Goal: Information Seeking & Learning: Learn about a topic

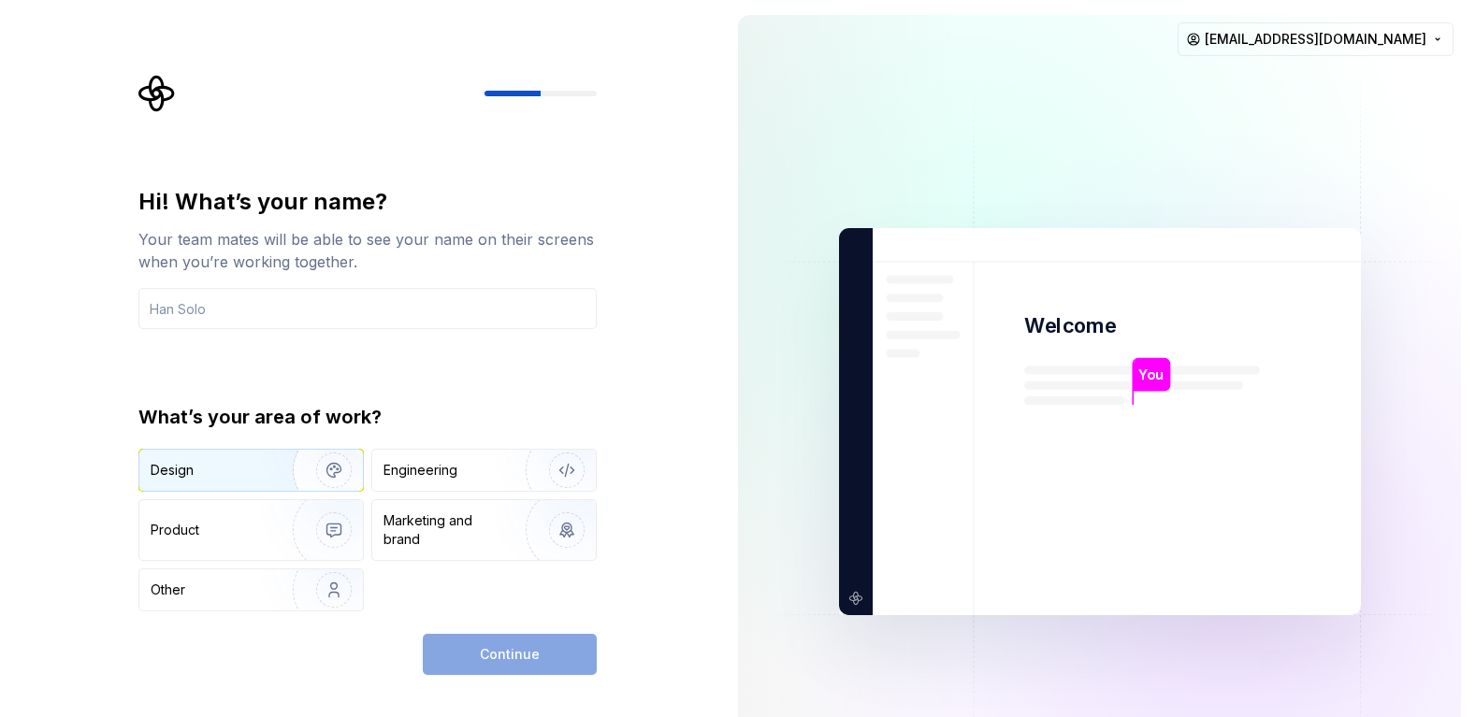
click at [337, 467] on img "button" at bounding box center [322, 470] width 120 height 125
click at [318, 312] on input "text" at bounding box center [367, 308] width 458 height 41
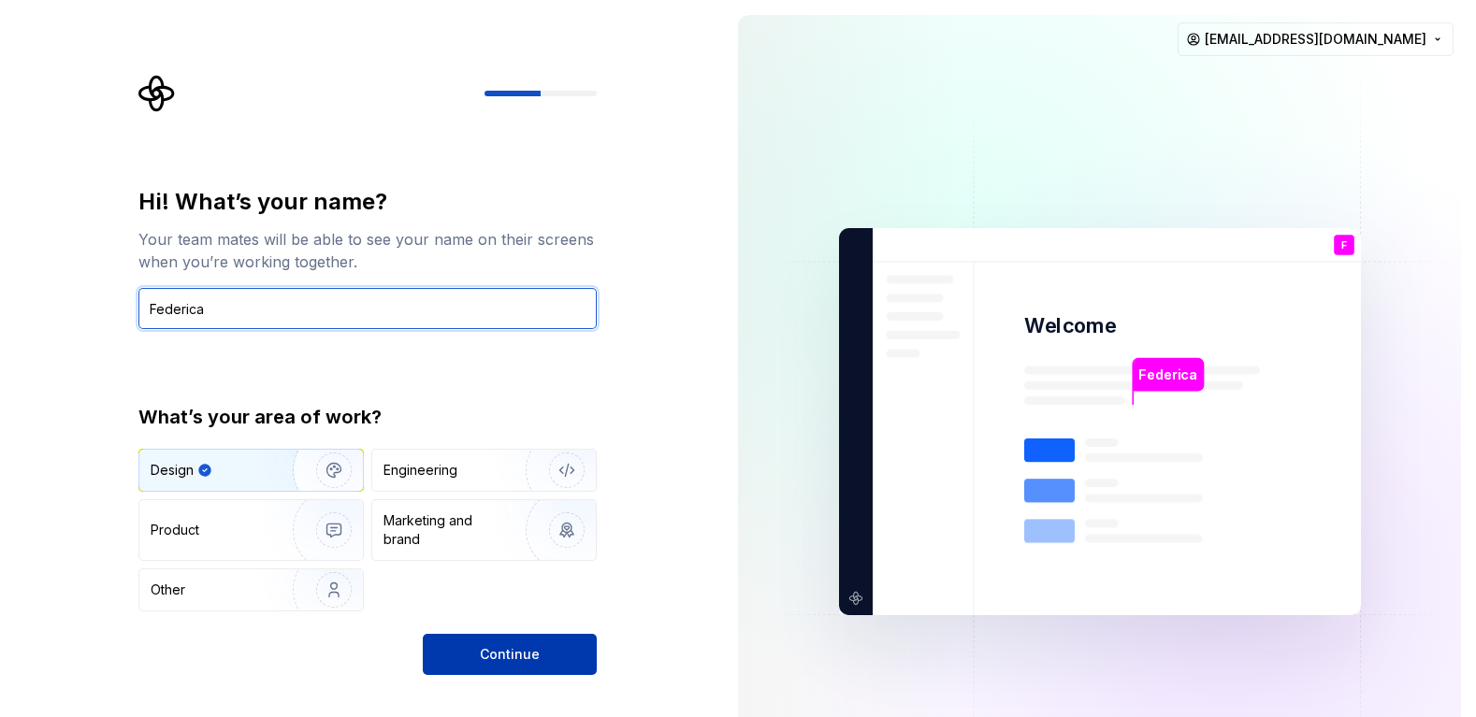
type input "Federica"
click at [532, 653] on span "Continue" at bounding box center [510, 654] width 60 height 19
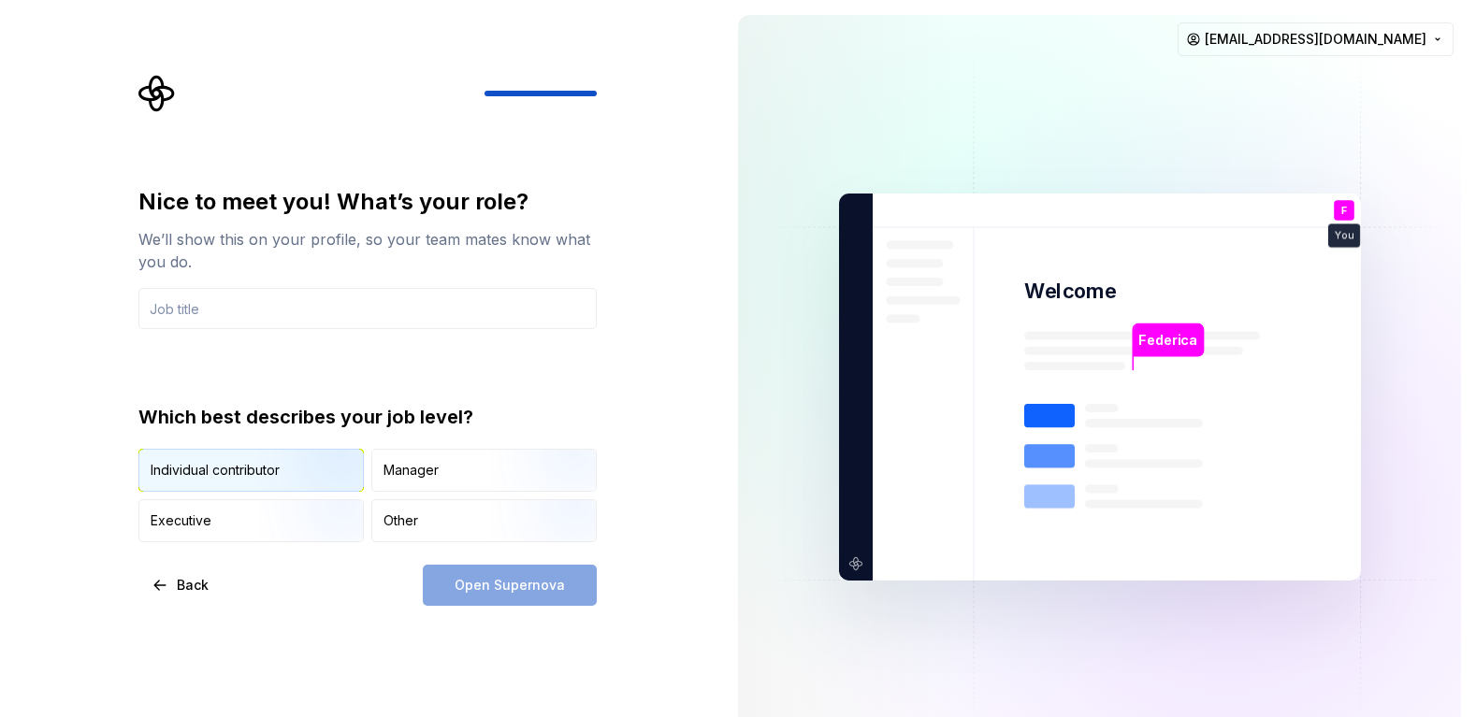
click at [317, 475] on img "button" at bounding box center [318, 493] width 120 height 125
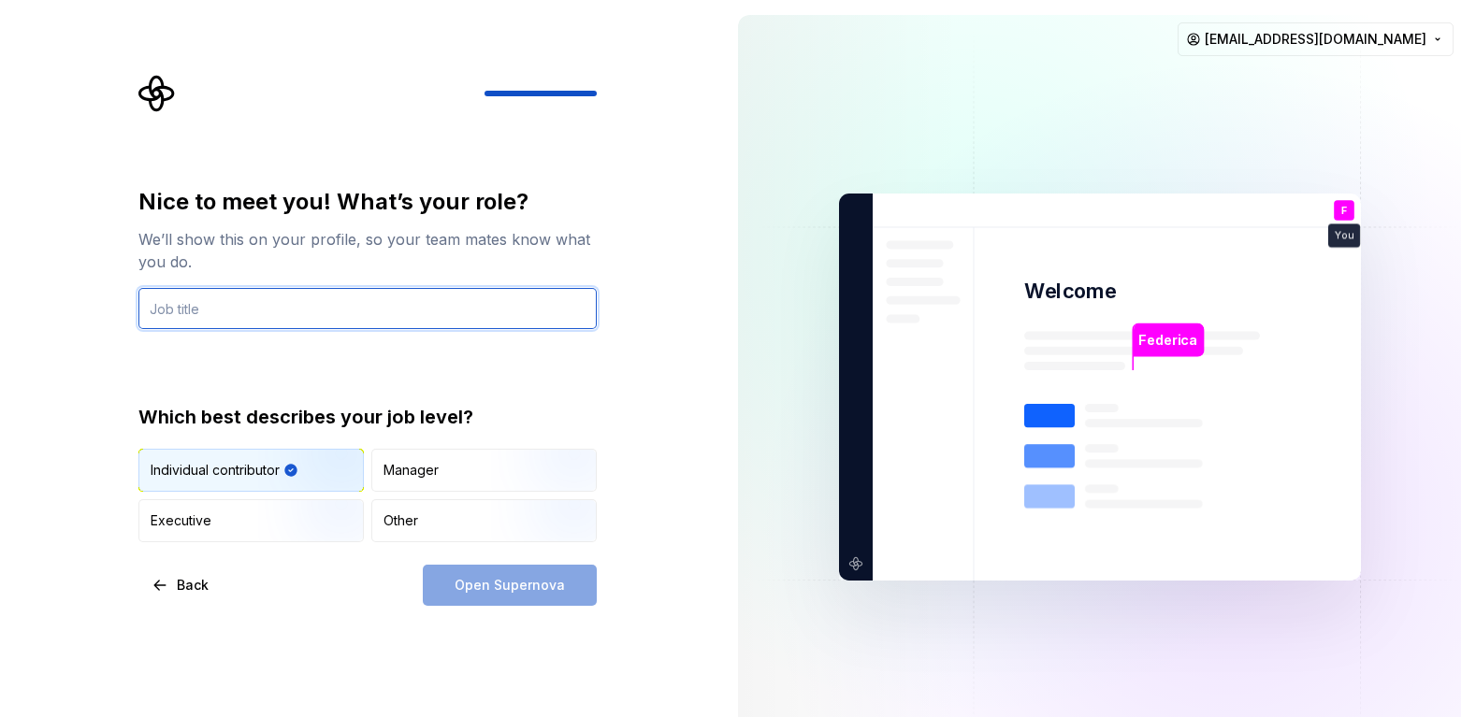
click at [366, 319] on input "text" at bounding box center [367, 308] width 458 height 41
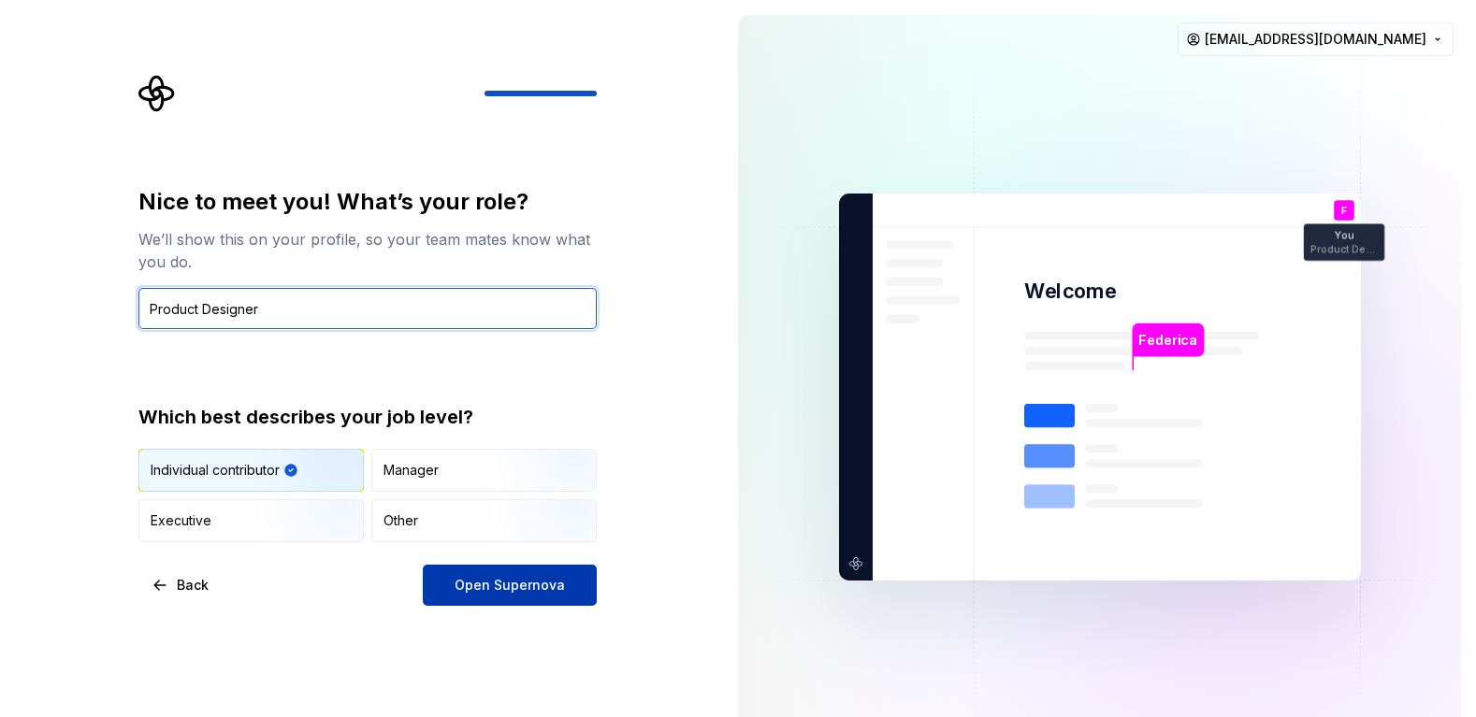
type input "Product Designer"
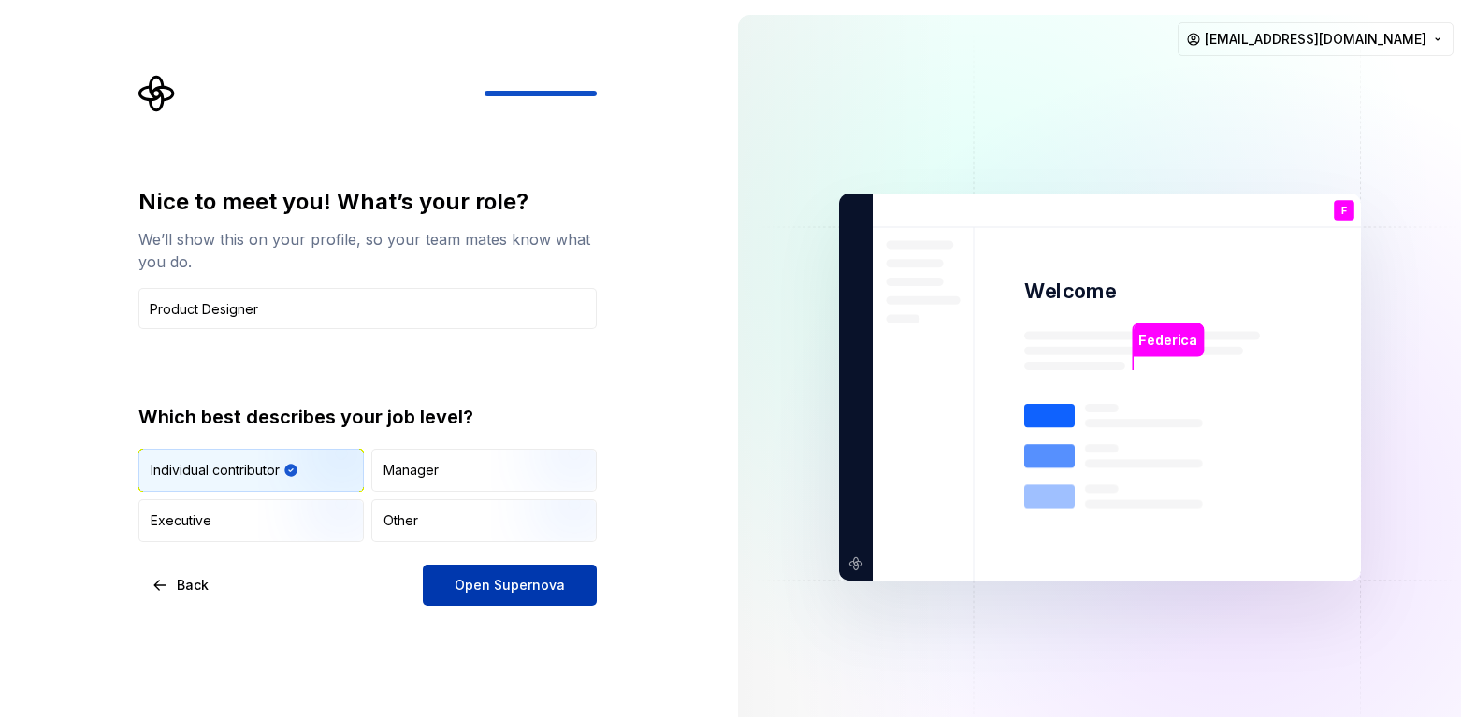
click at [544, 584] on span "Open Supernova" at bounding box center [509, 585] width 110 height 19
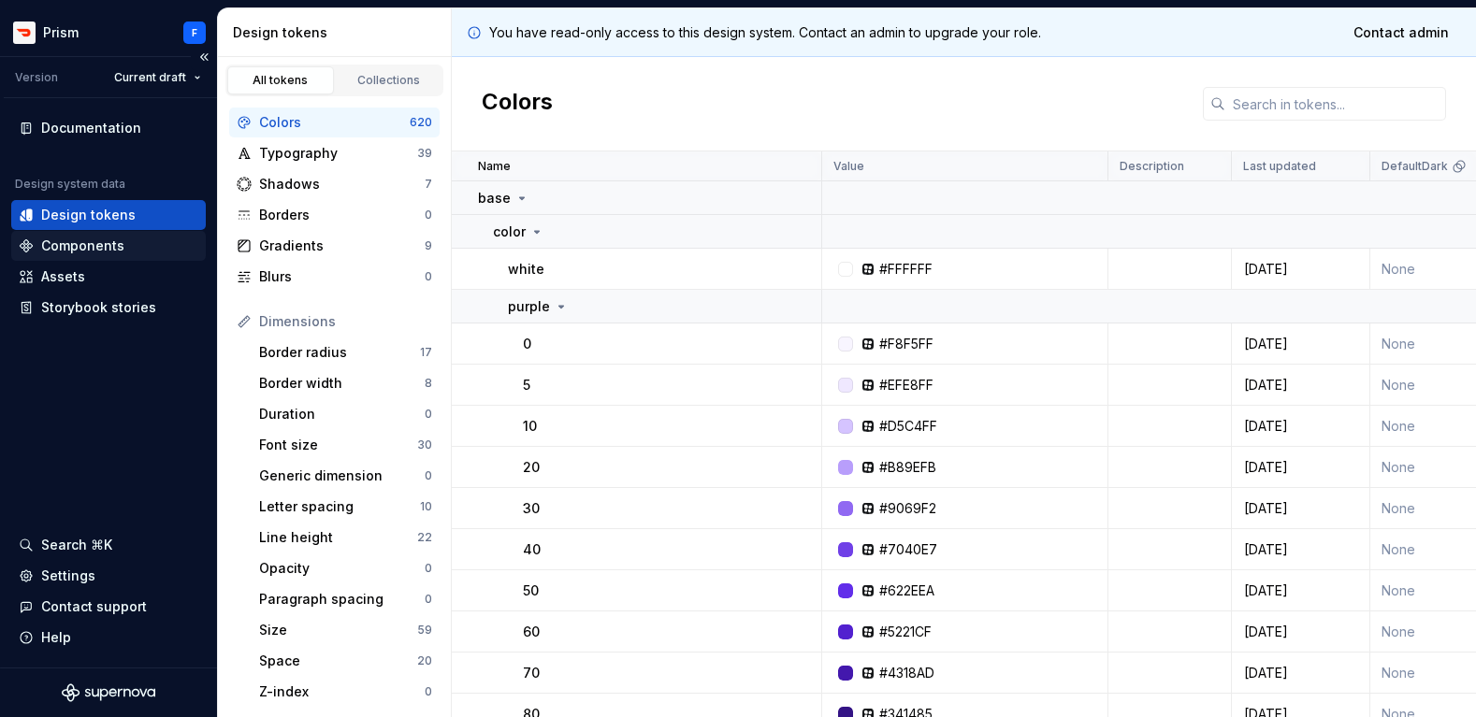
click at [115, 256] on div "Components" at bounding box center [108, 246] width 195 height 30
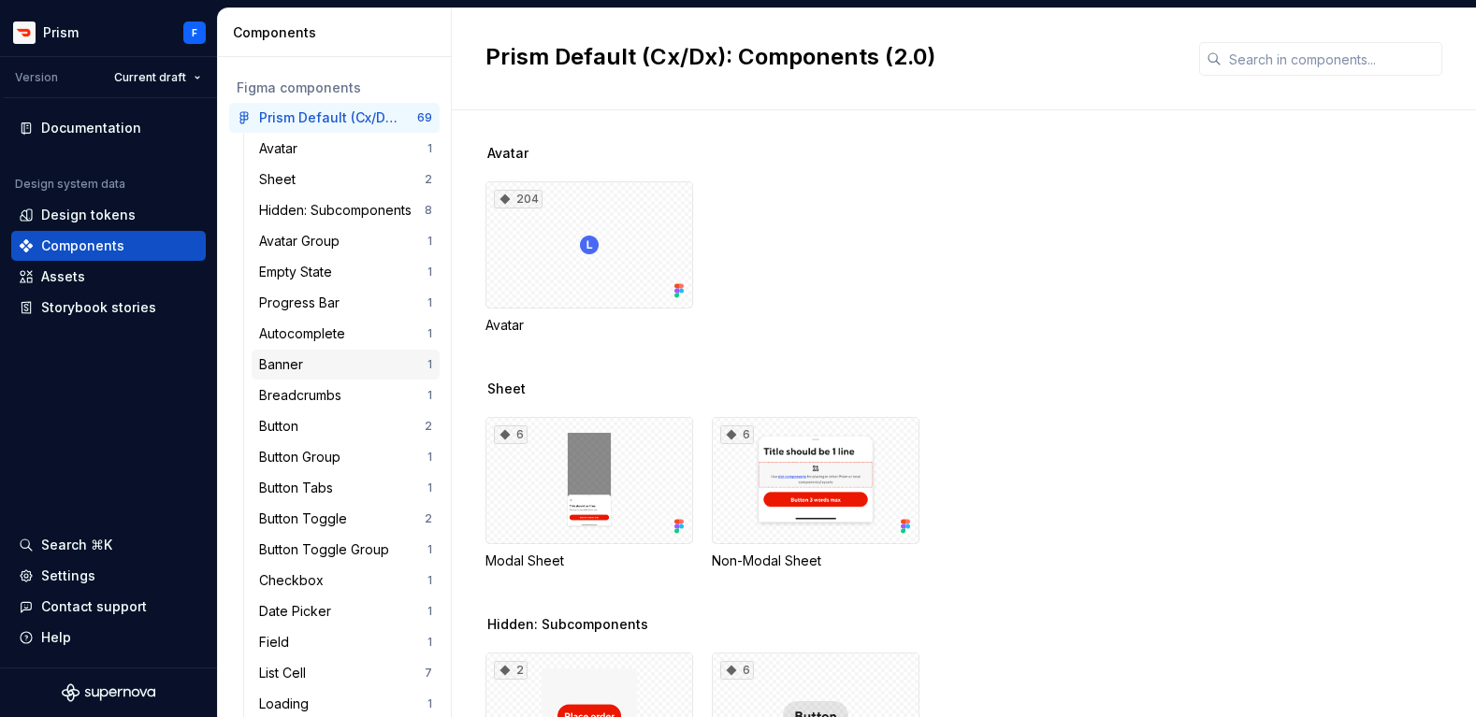
scroll to position [75, 0]
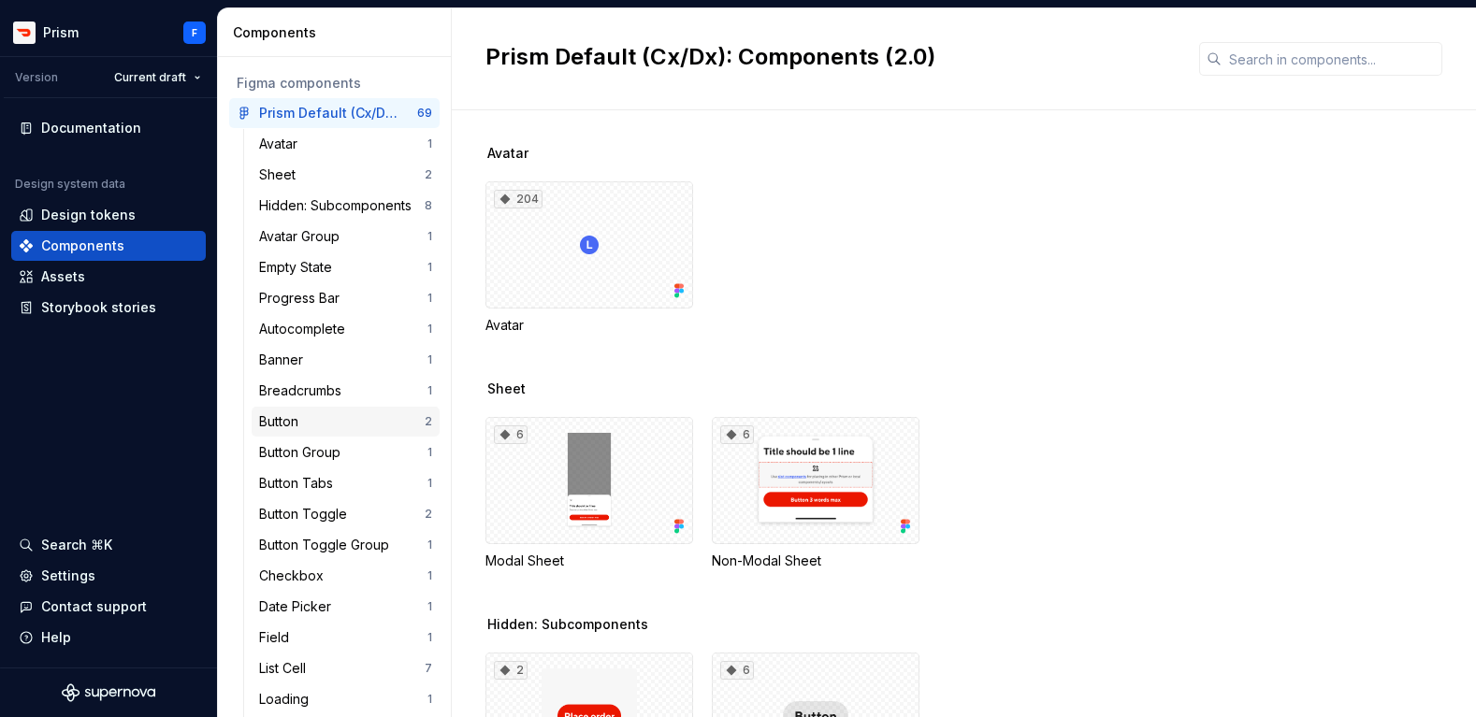
click at [285, 425] on div "Button" at bounding box center [282, 421] width 47 height 19
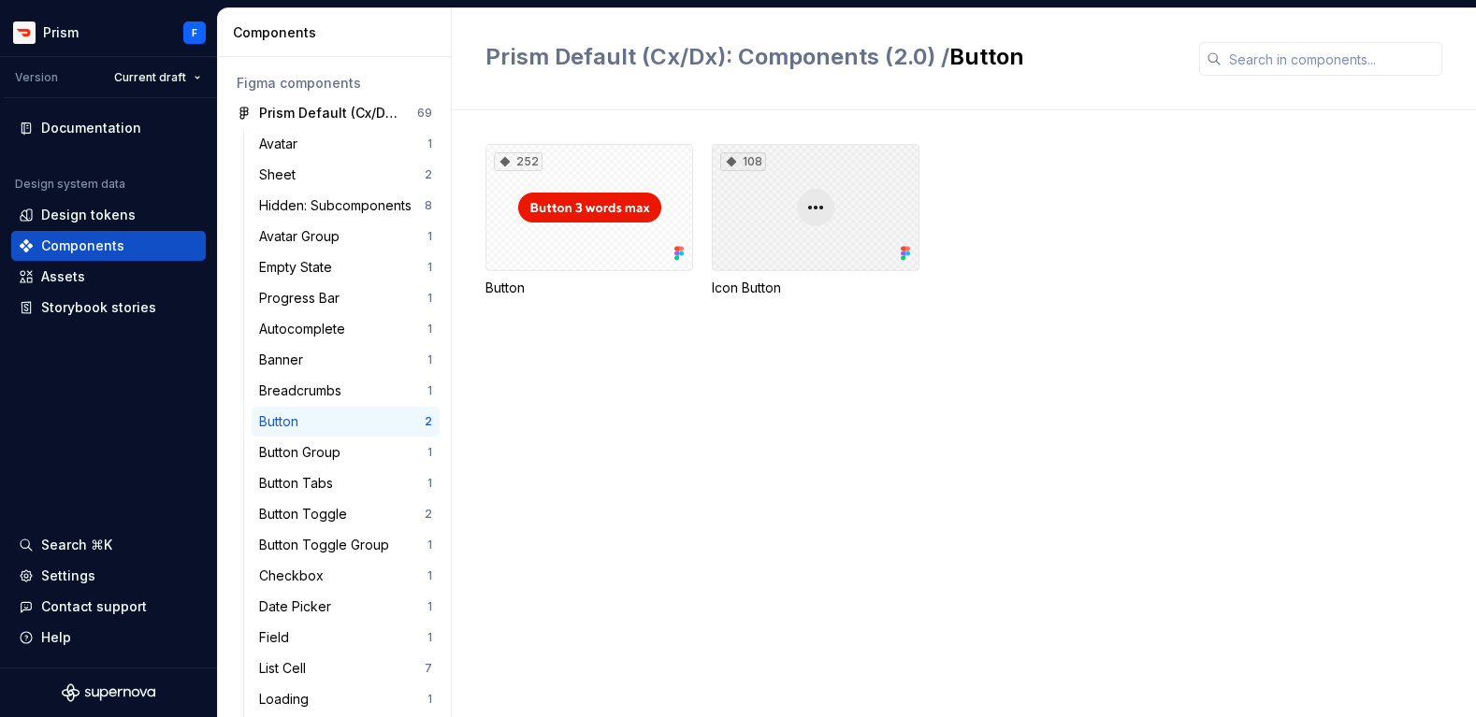
click at [829, 204] on div "108" at bounding box center [816, 207] width 208 height 127
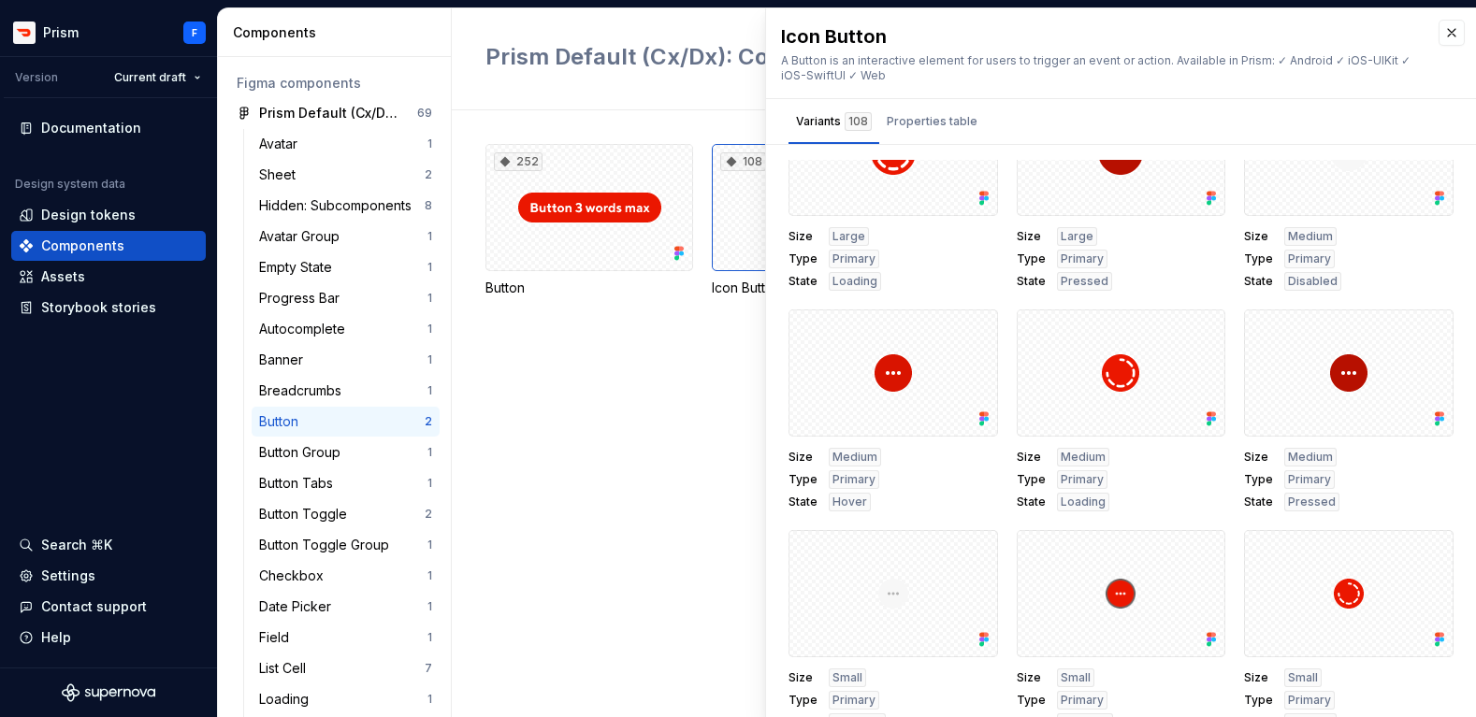
scroll to position [7376, 0]
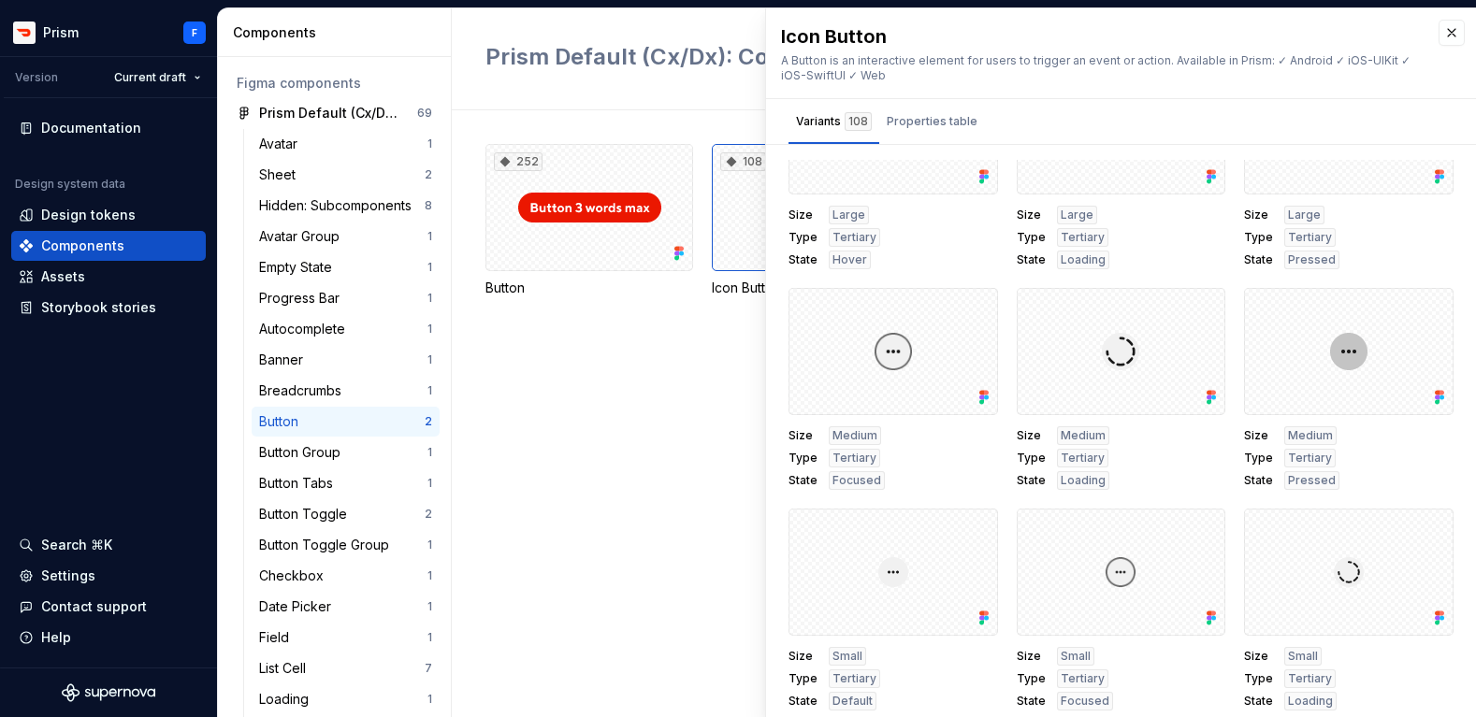
click at [576, 364] on div "252 Button 108 Icon Button" at bounding box center [980, 413] width 990 height 607
click at [580, 215] on div "252" at bounding box center [589, 207] width 208 height 127
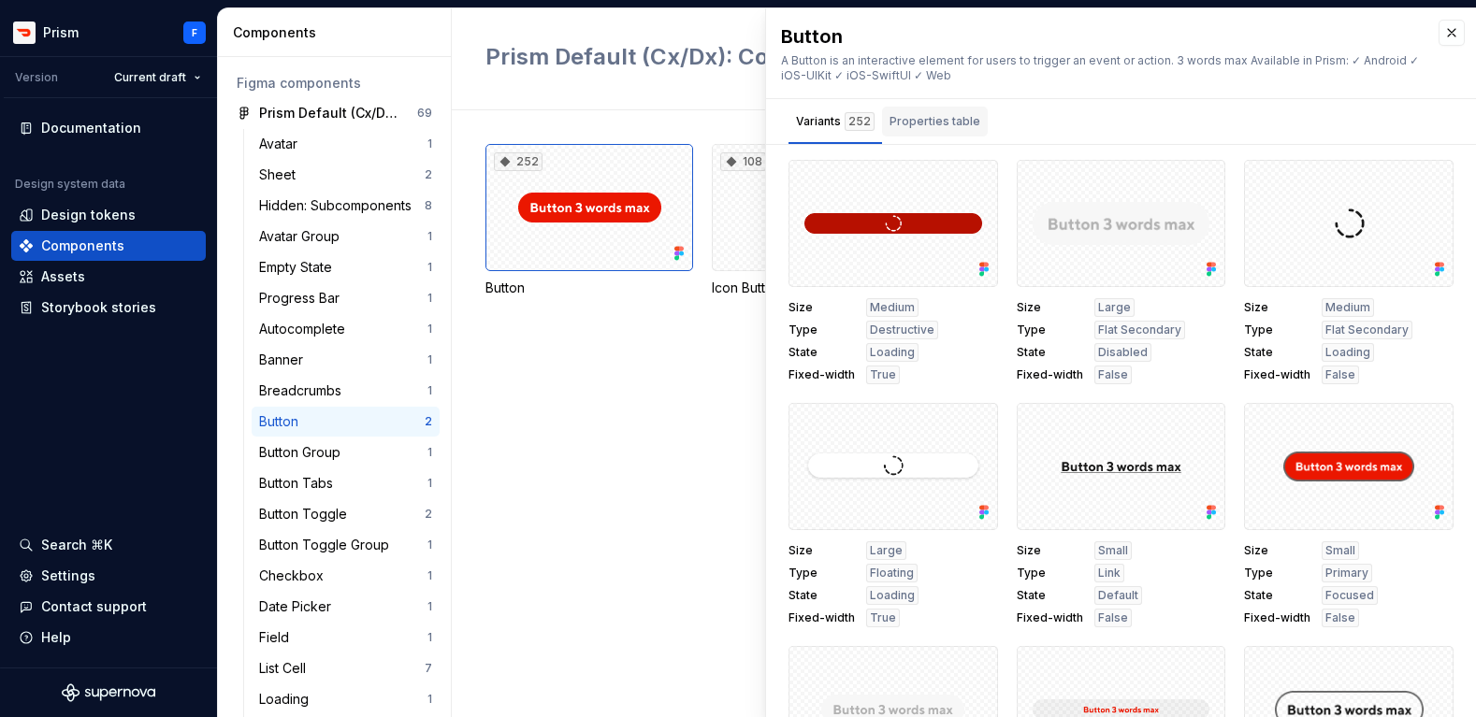
click at [918, 129] on div "Properties table" at bounding box center [934, 121] width 91 height 19
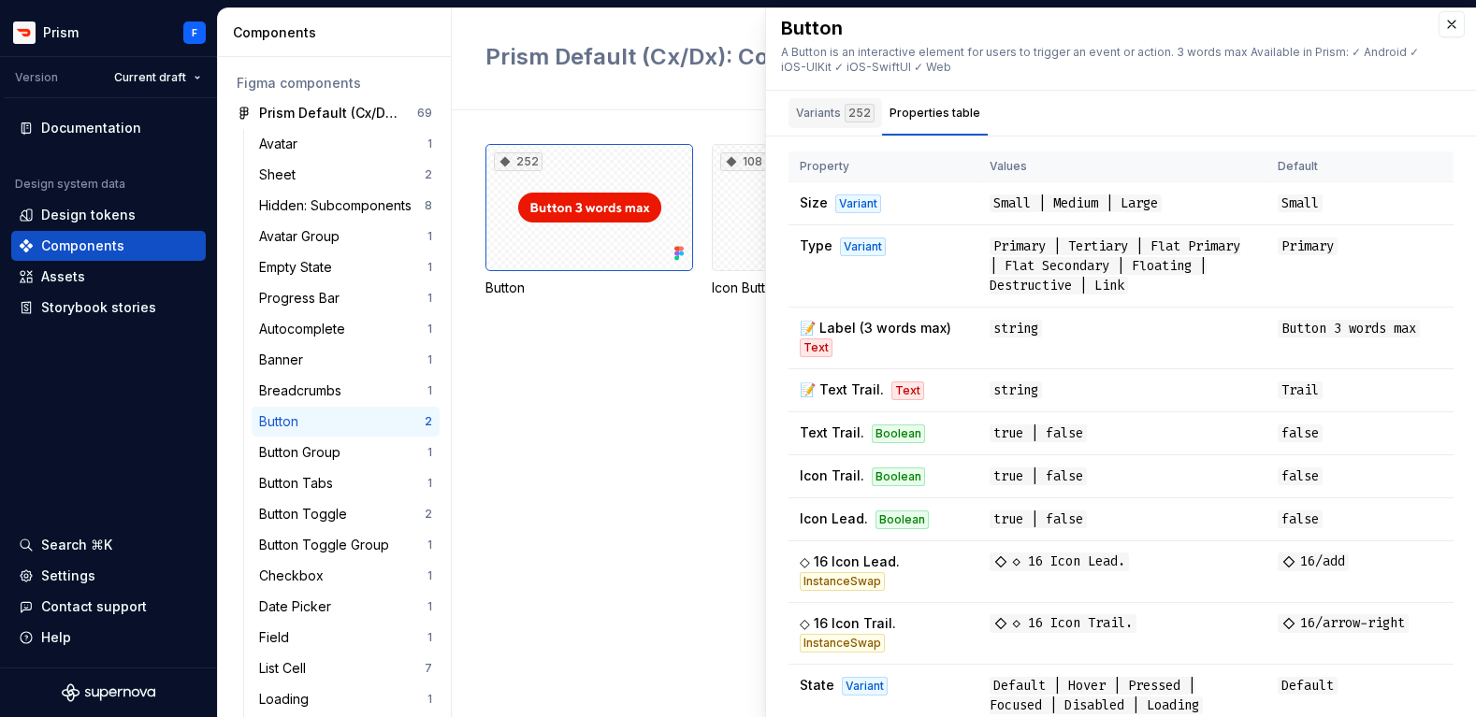
click at [808, 113] on div "Variants 252" at bounding box center [835, 113] width 79 height 19
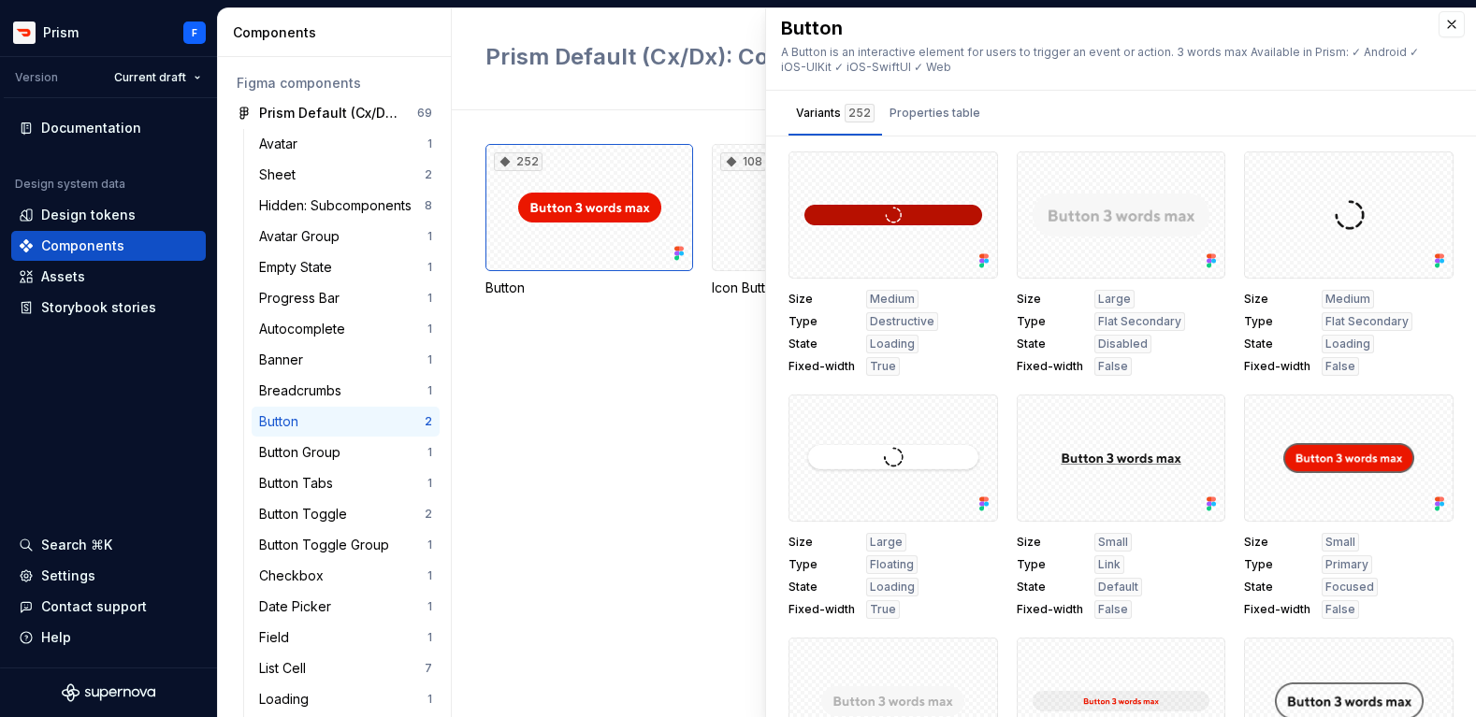
click at [588, 411] on div "252 Button 108 Icon Button" at bounding box center [980, 413] width 990 height 607
click at [744, 194] on div "108" at bounding box center [816, 207] width 208 height 127
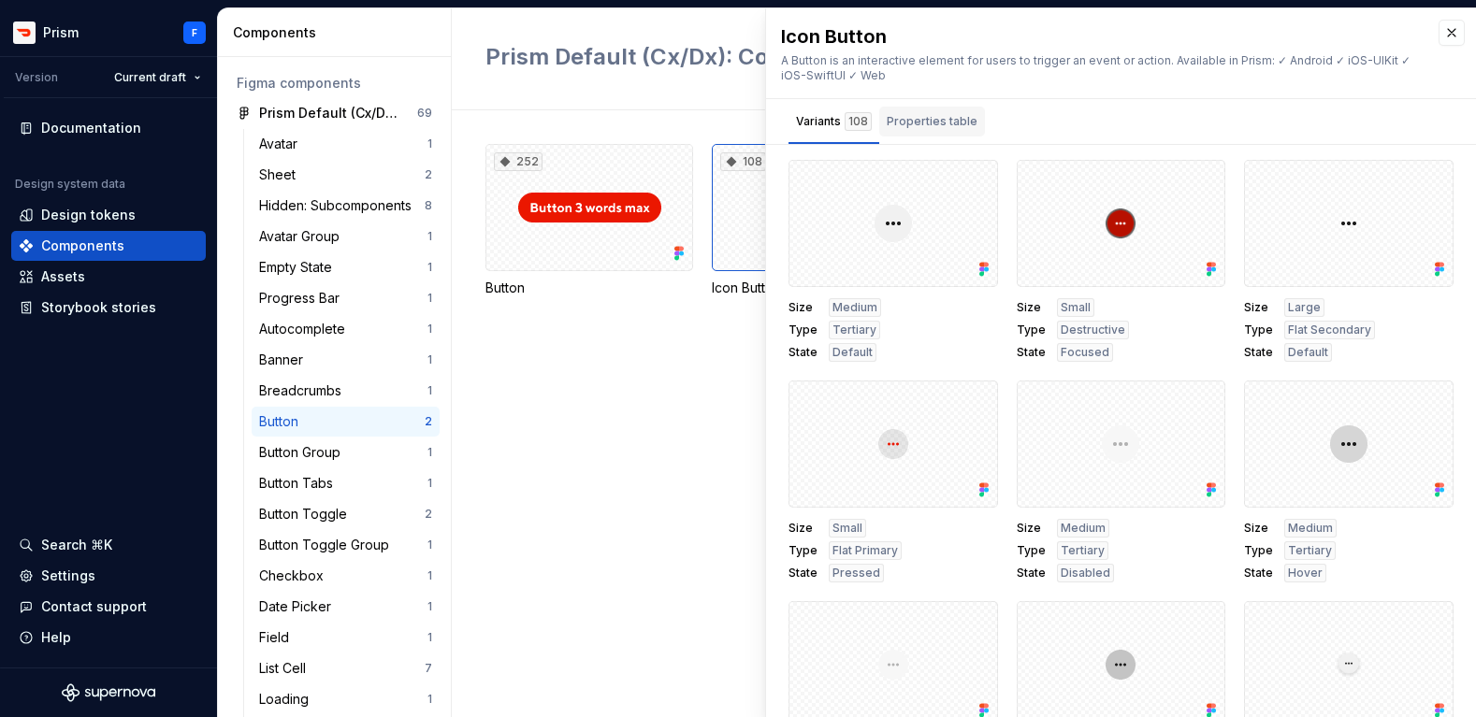
click at [918, 114] on div "Properties table" at bounding box center [932, 121] width 91 height 19
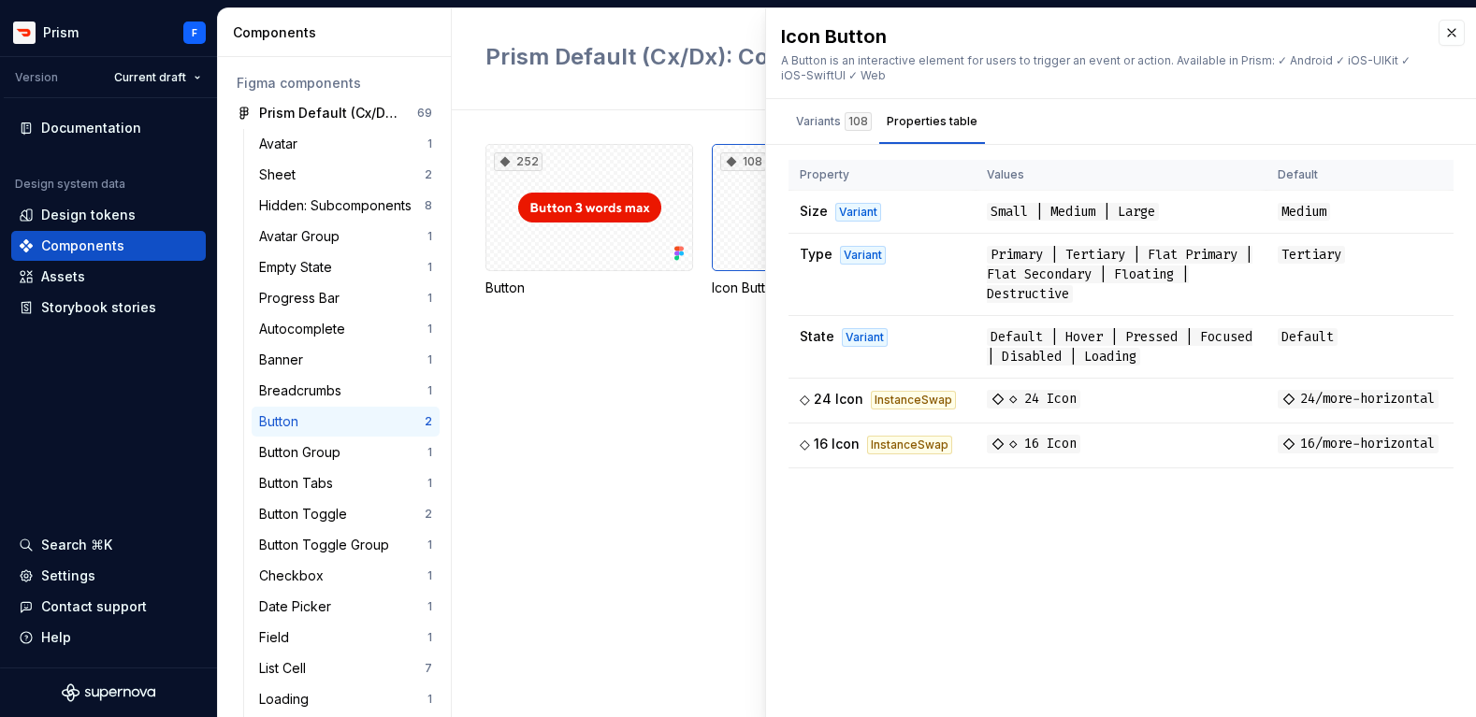
click at [569, 421] on div "252 Button 108 Icon Button" at bounding box center [980, 413] width 990 height 607
click at [83, 319] on div "Storybook stories" at bounding box center [108, 308] width 195 height 30
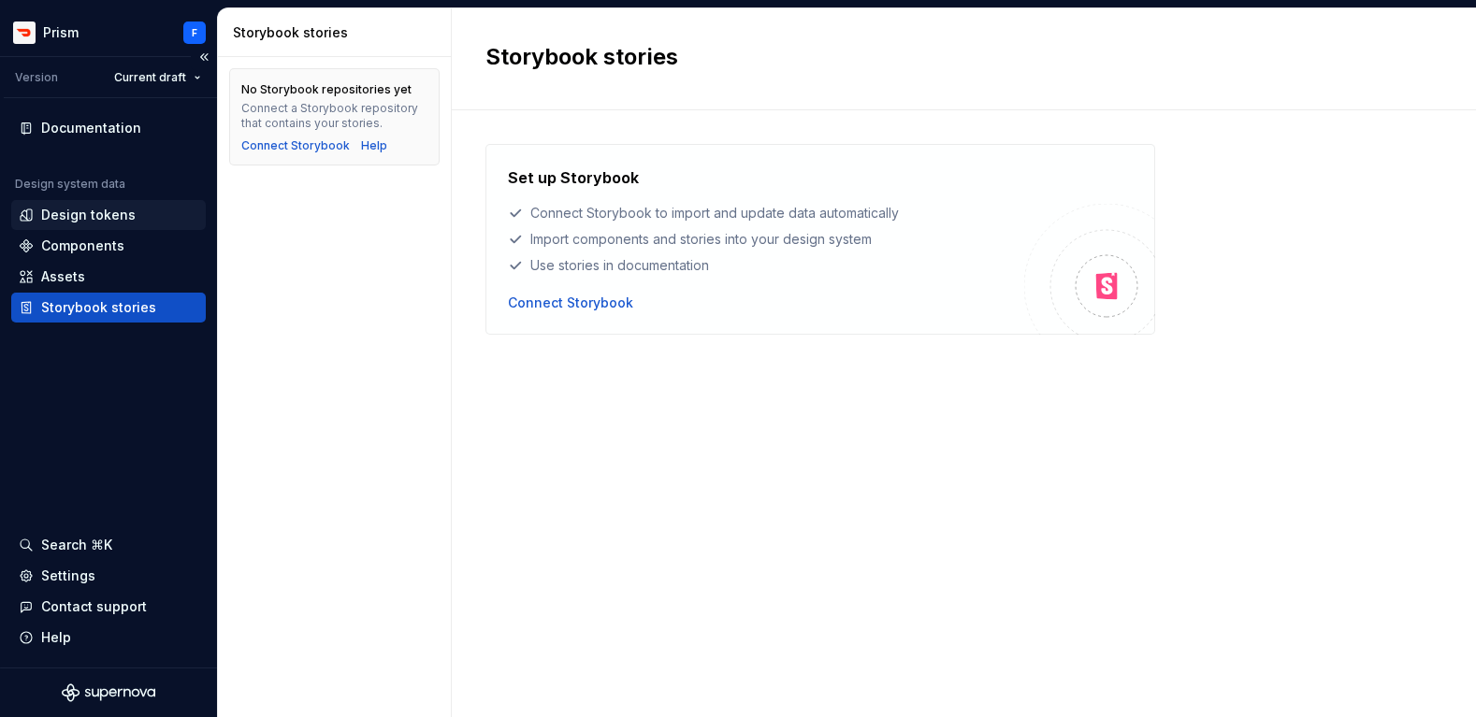
click at [83, 207] on div "Design tokens" at bounding box center [88, 215] width 94 height 19
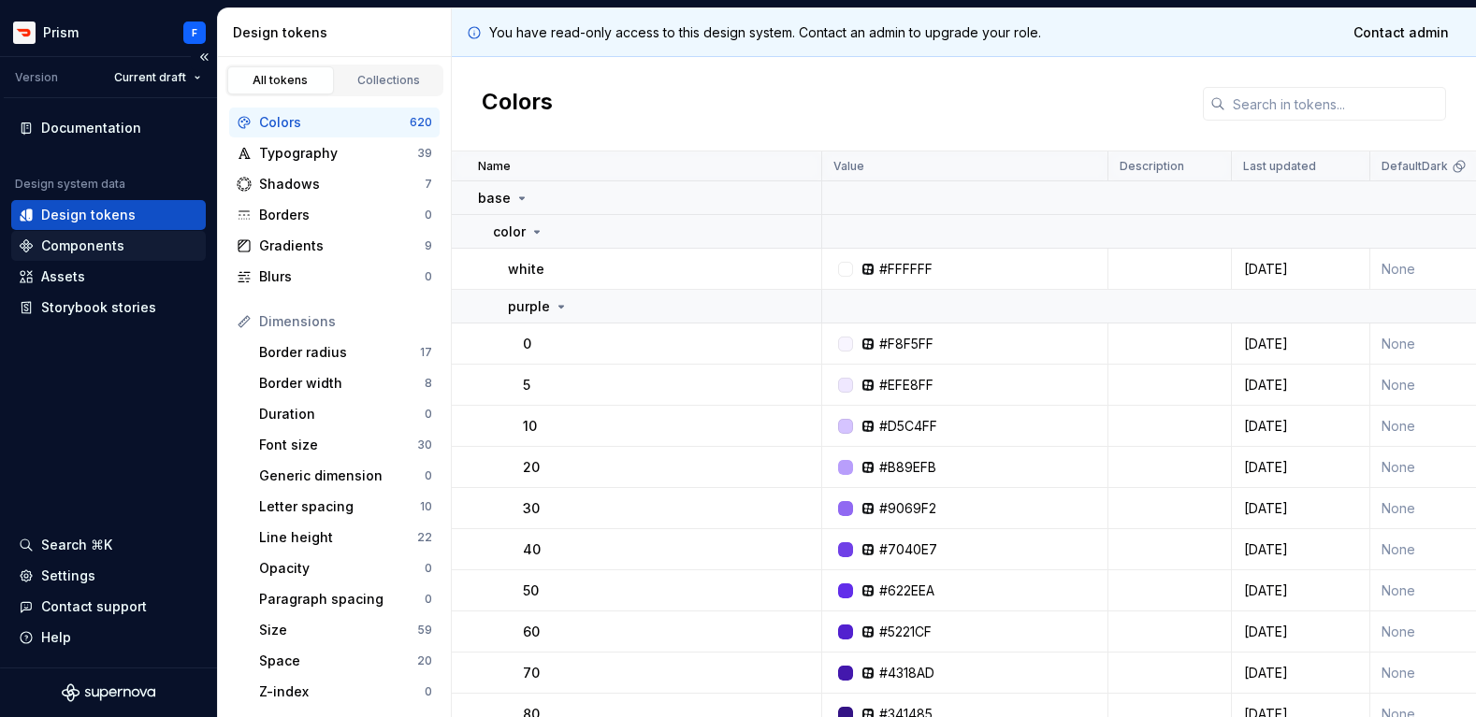
click at [74, 245] on div "Components" at bounding box center [82, 246] width 83 height 19
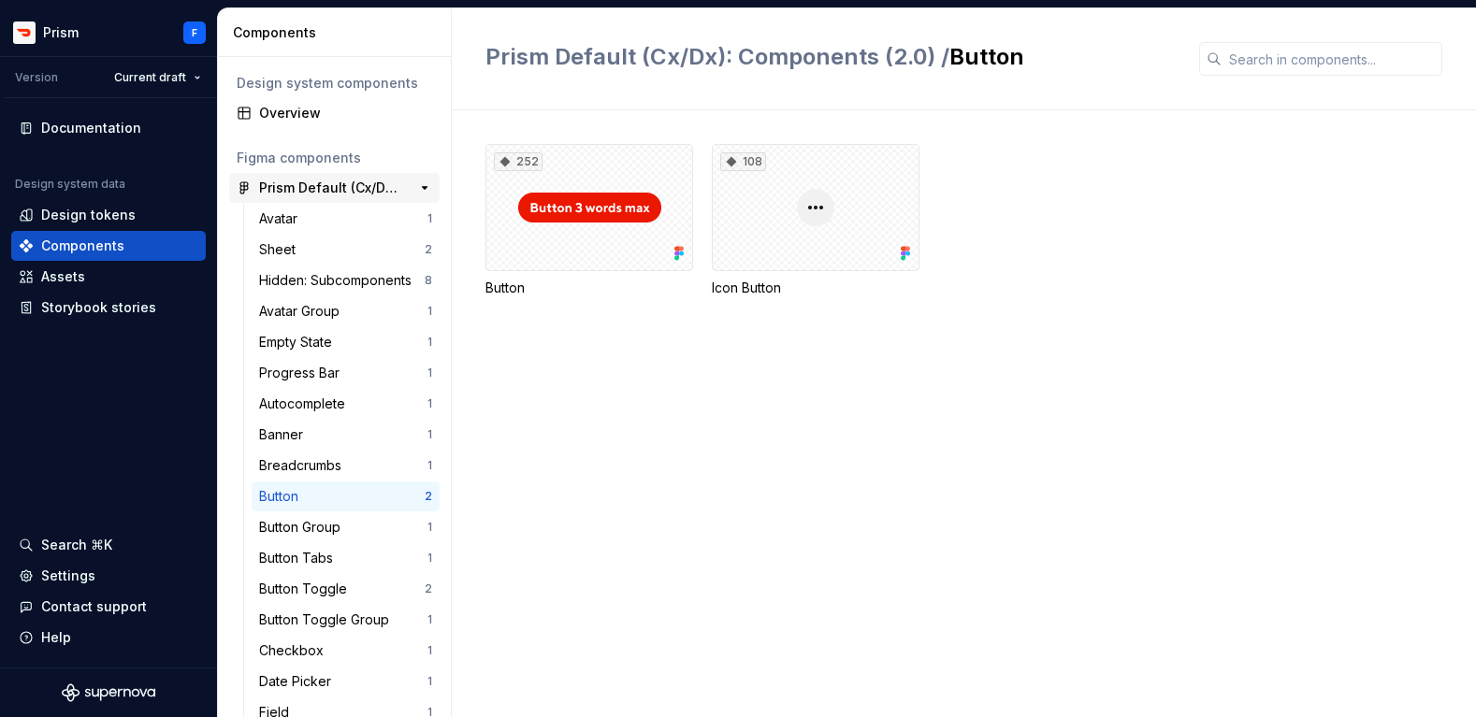
click at [296, 194] on div "Prism Default (Cx/Dx): Components (2.0)" at bounding box center [328, 188] width 139 height 19
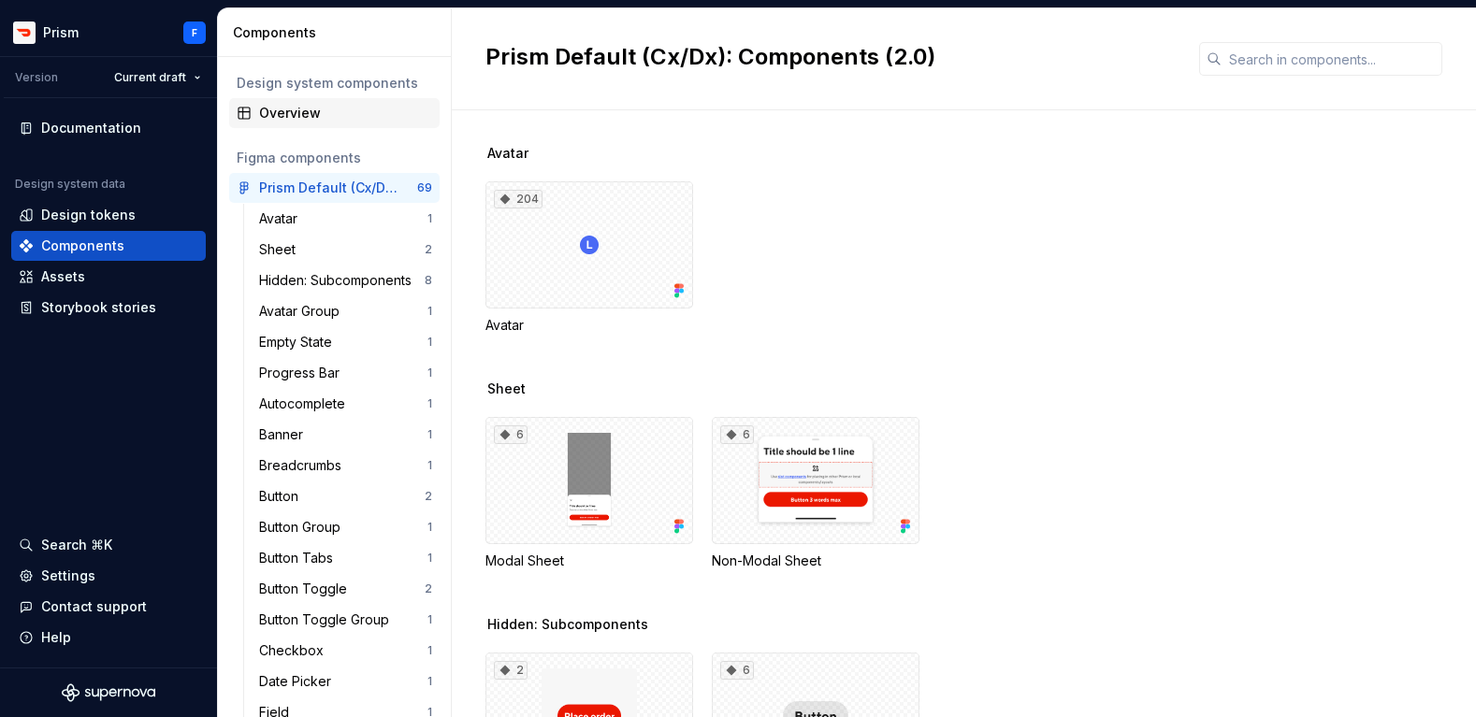
click at [268, 113] on div "Overview" at bounding box center [345, 113] width 173 height 19
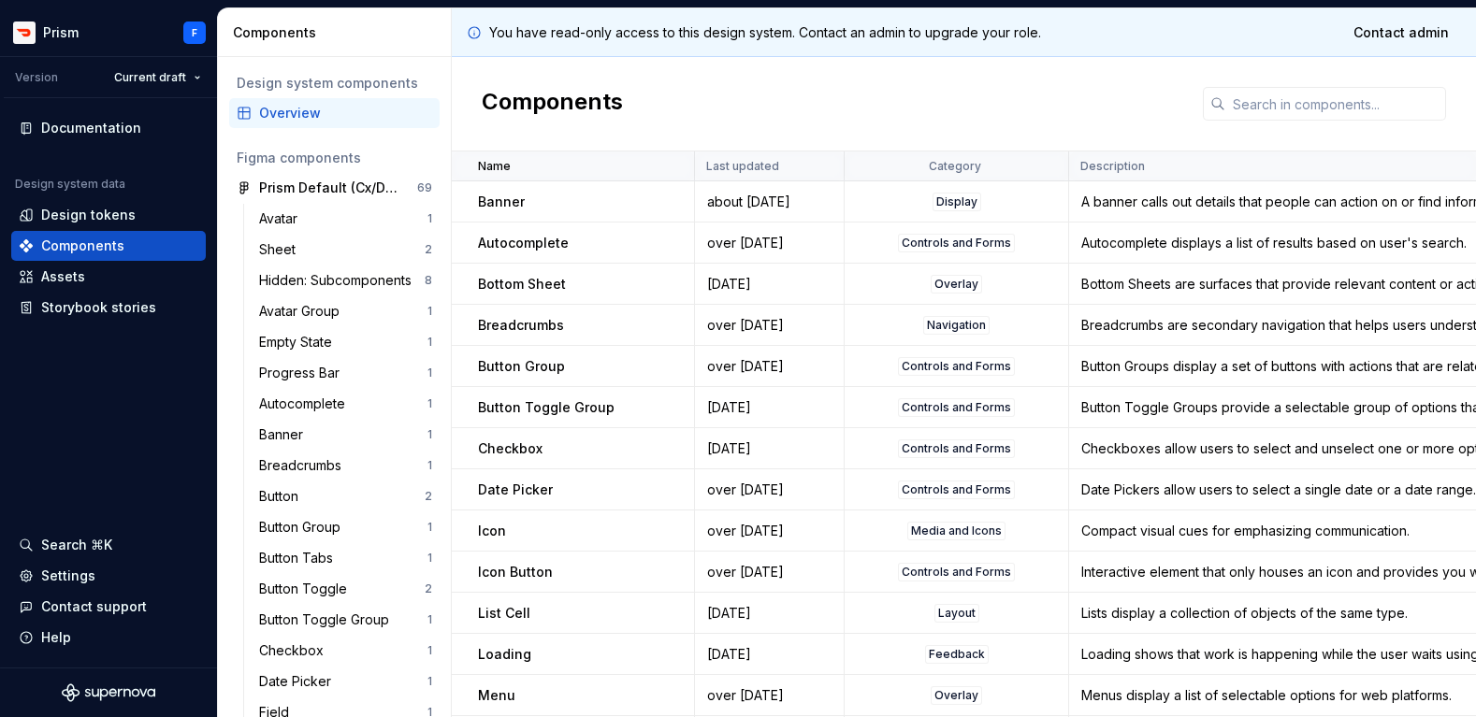
click at [534, 279] on p "Bottom Sheet" at bounding box center [522, 284] width 88 height 19
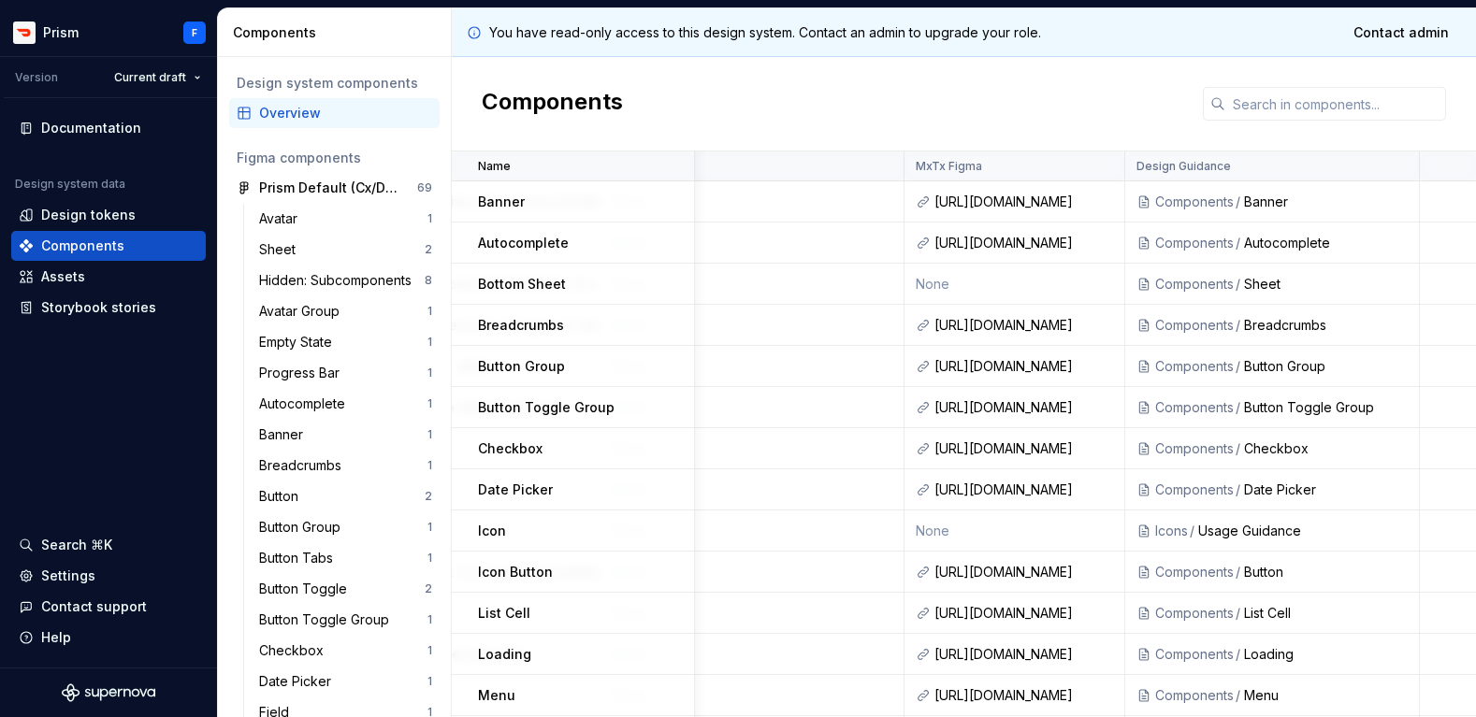
scroll to position [0, 1099]
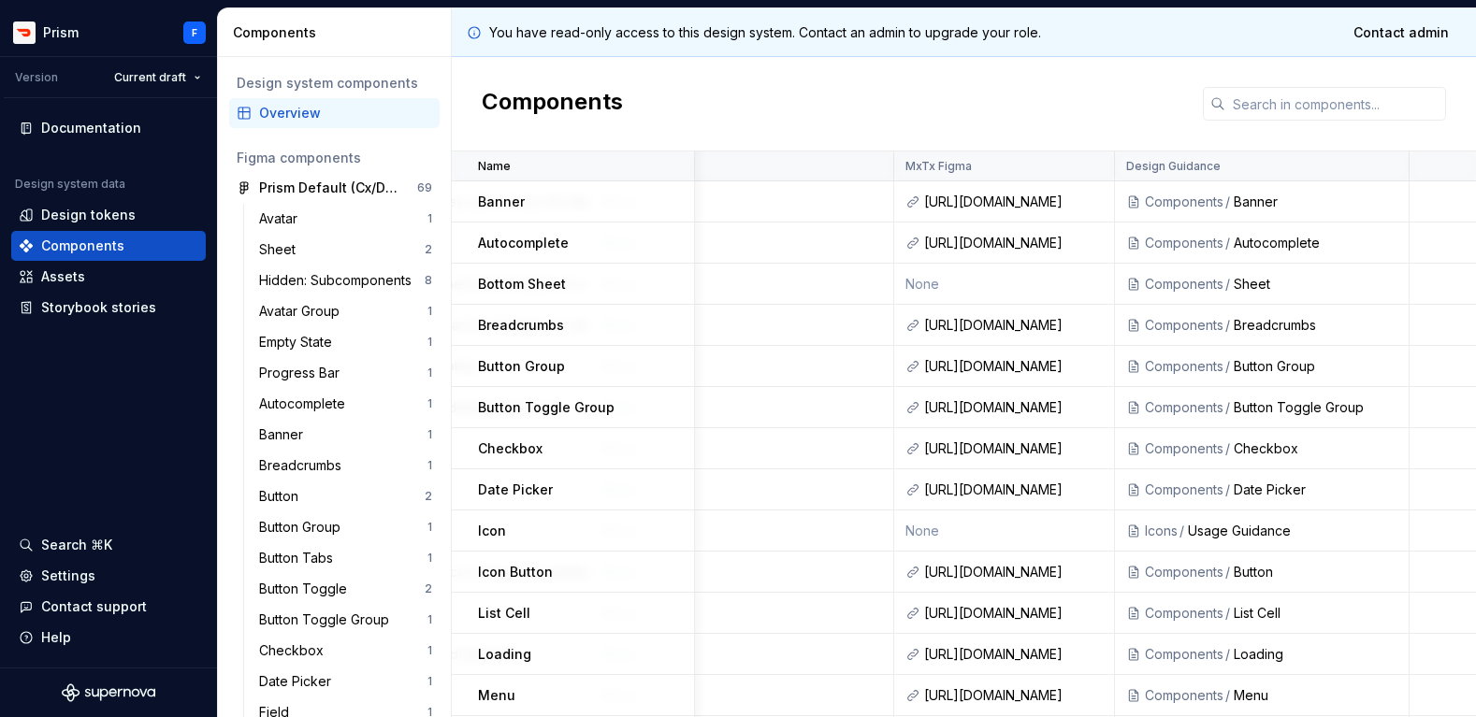
click at [1170, 575] on div "Components" at bounding box center [1184, 572] width 79 height 19
click at [1252, 575] on div "Button" at bounding box center [1315, 572] width 164 height 19
click at [1202, 577] on div "Components" at bounding box center [1184, 572] width 79 height 19
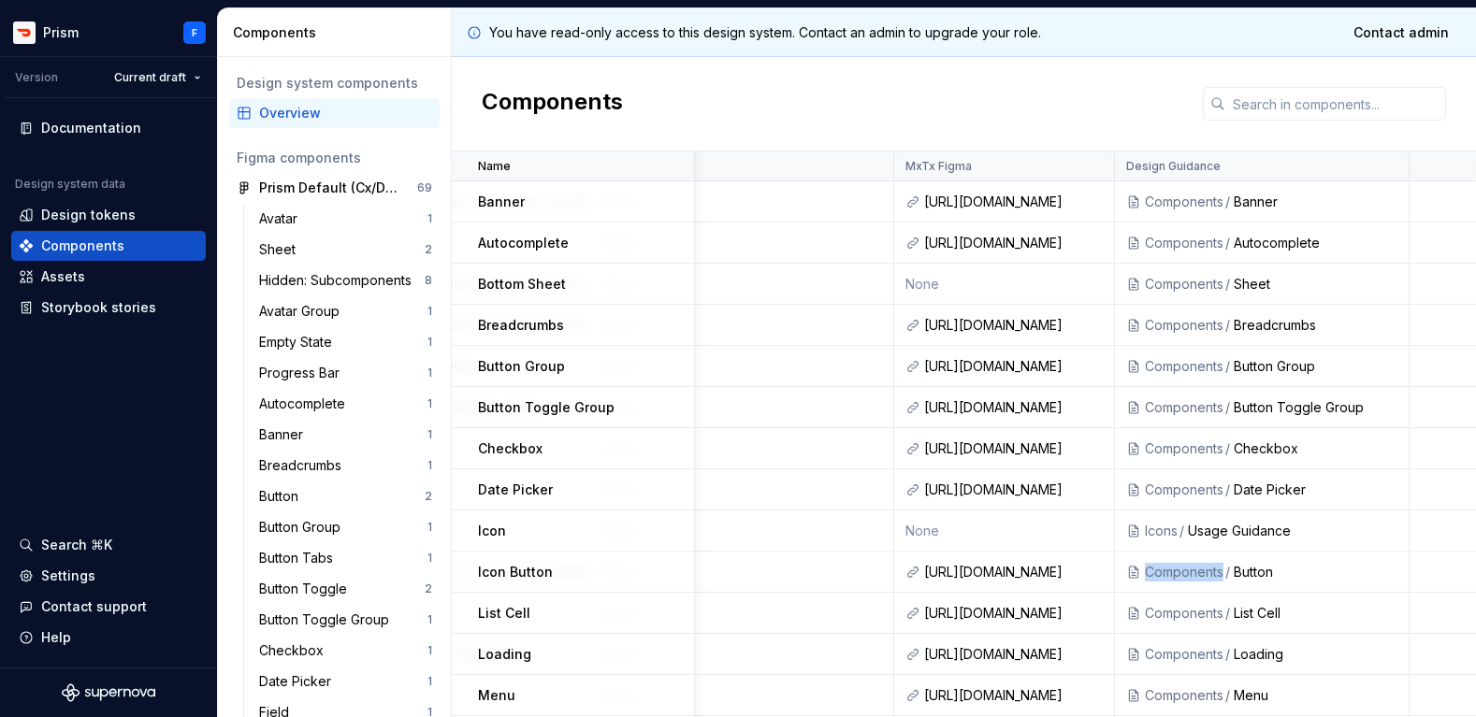
click at [1202, 577] on div "Components" at bounding box center [1184, 572] width 79 height 19
click at [1131, 570] on icon at bounding box center [1133, 572] width 15 height 15
click at [1135, 570] on icon at bounding box center [1133, 572] width 15 height 15
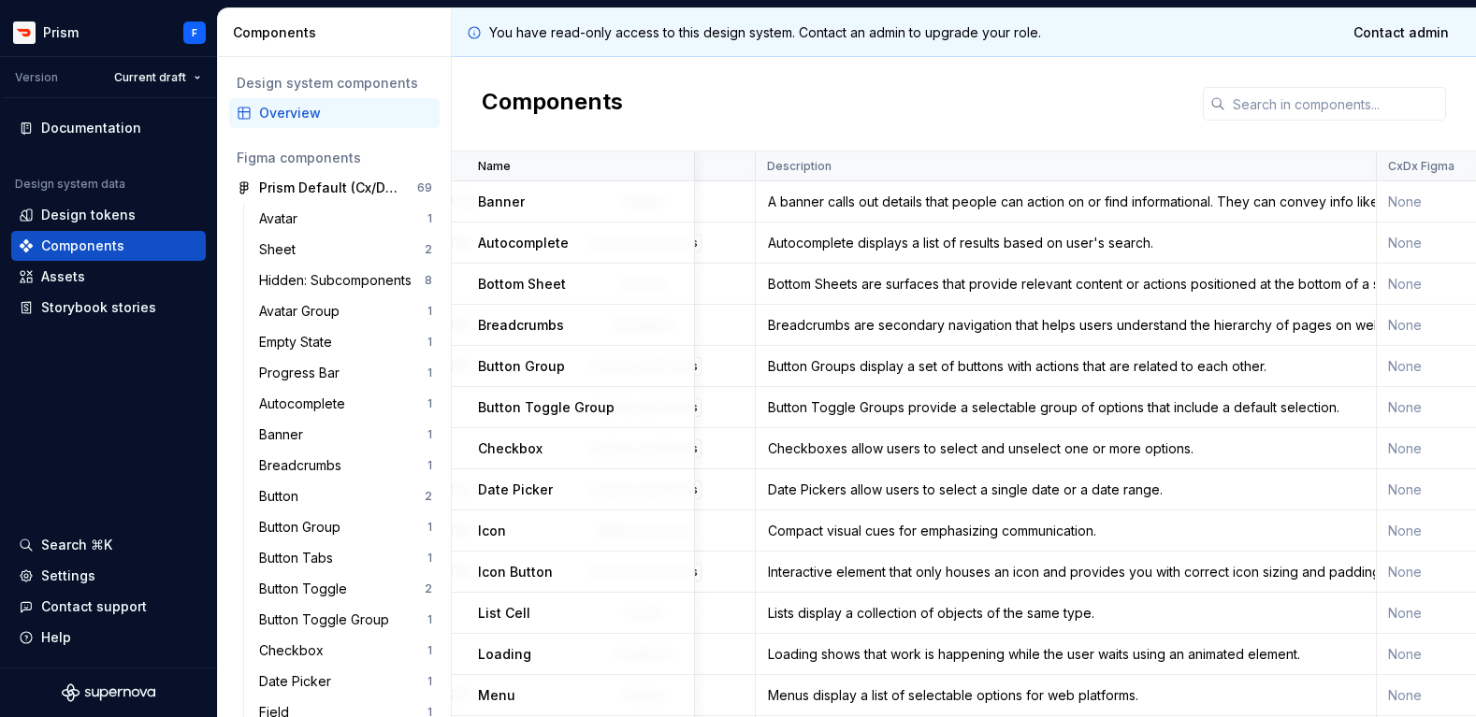
scroll to position [0, 318]
click at [988, 577] on div "Interactive element that only houses an icon and provides you with correct icon…" at bounding box center [1061, 572] width 618 height 19
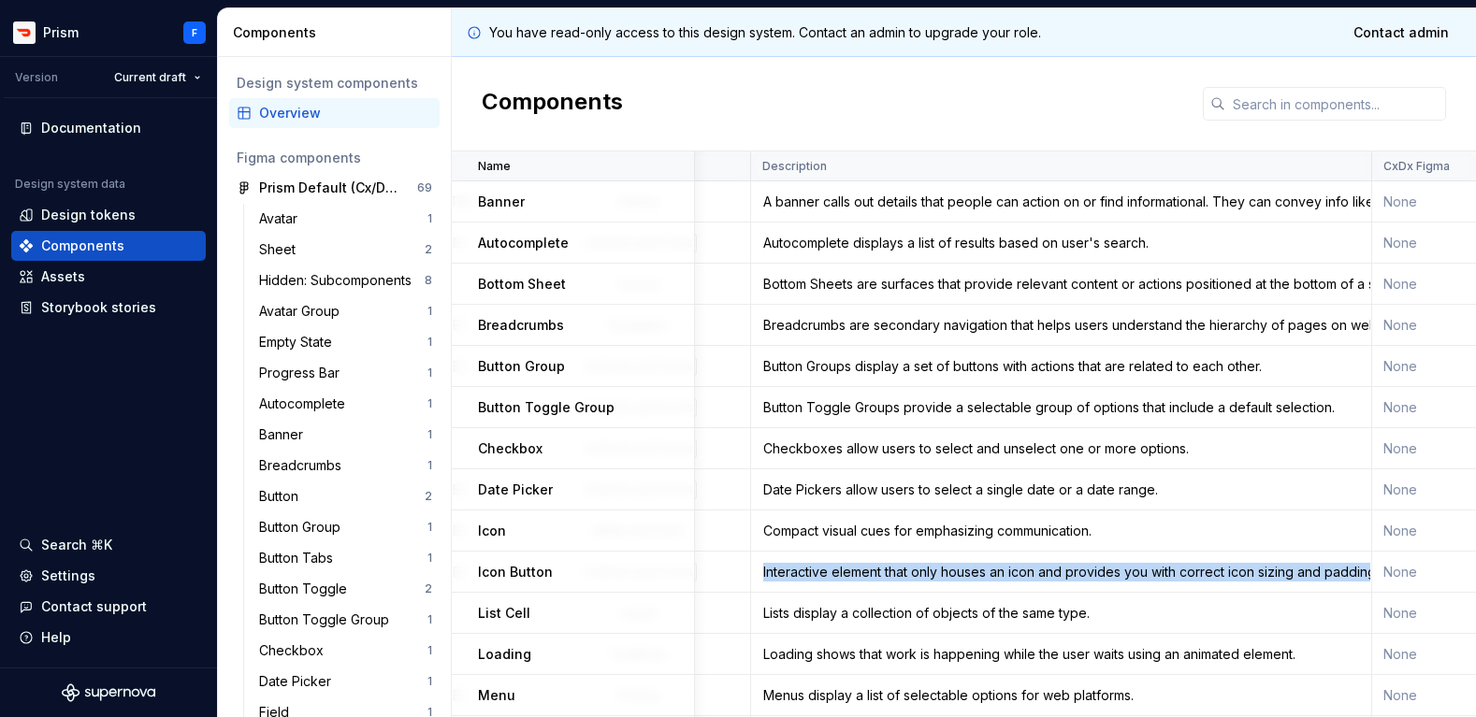
click at [988, 577] on div "Interactive element that only houses an icon and provides you with correct icon…" at bounding box center [1061, 572] width 618 height 19
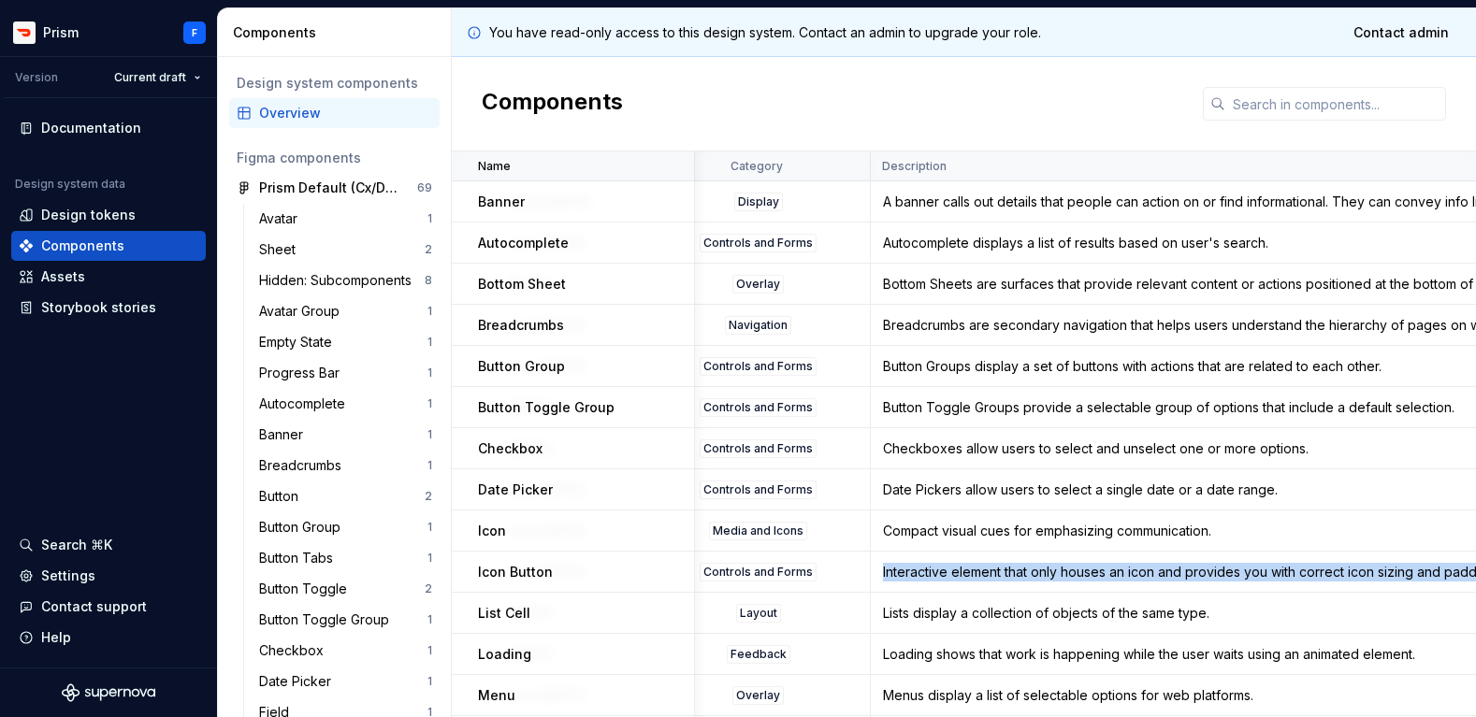
scroll to position [0, 100]
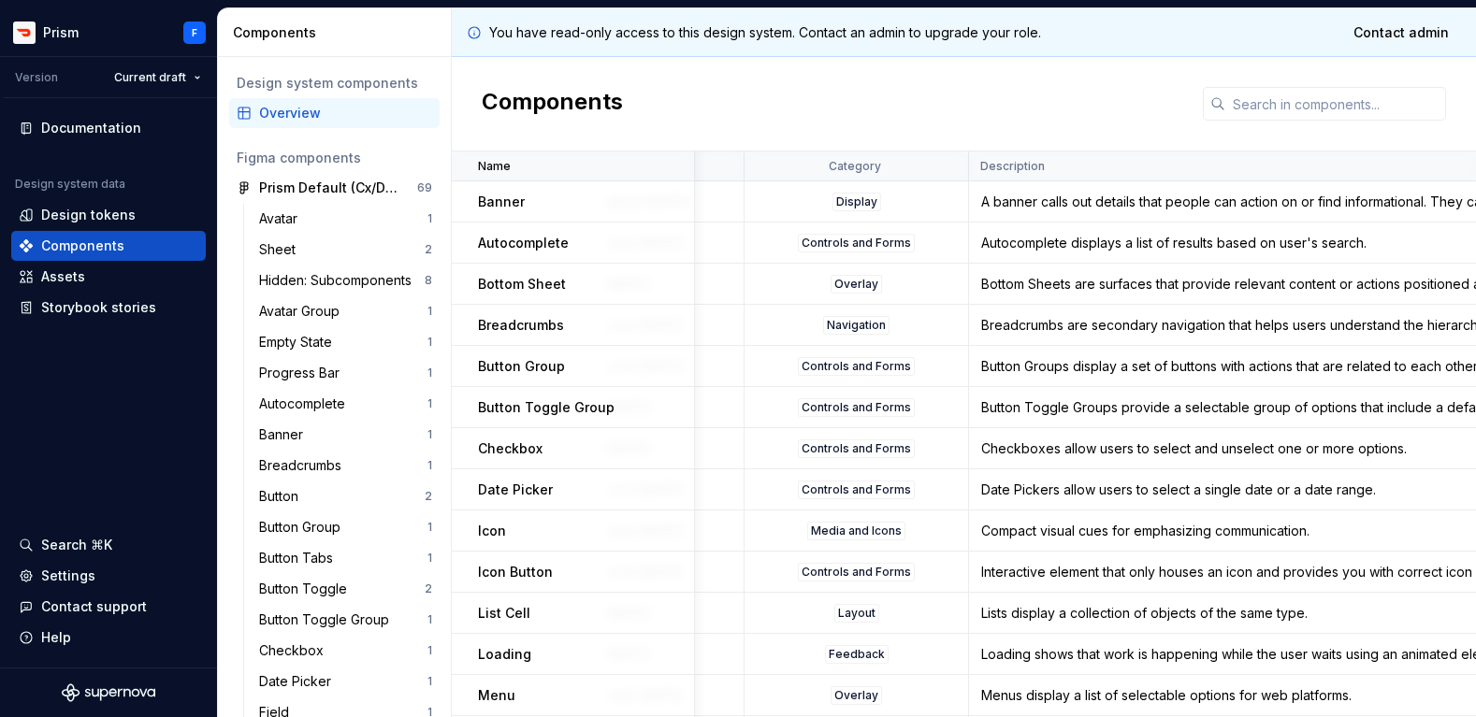
click at [842, 575] on div "Controls and Forms" at bounding box center [856, 572] width 117 height 19
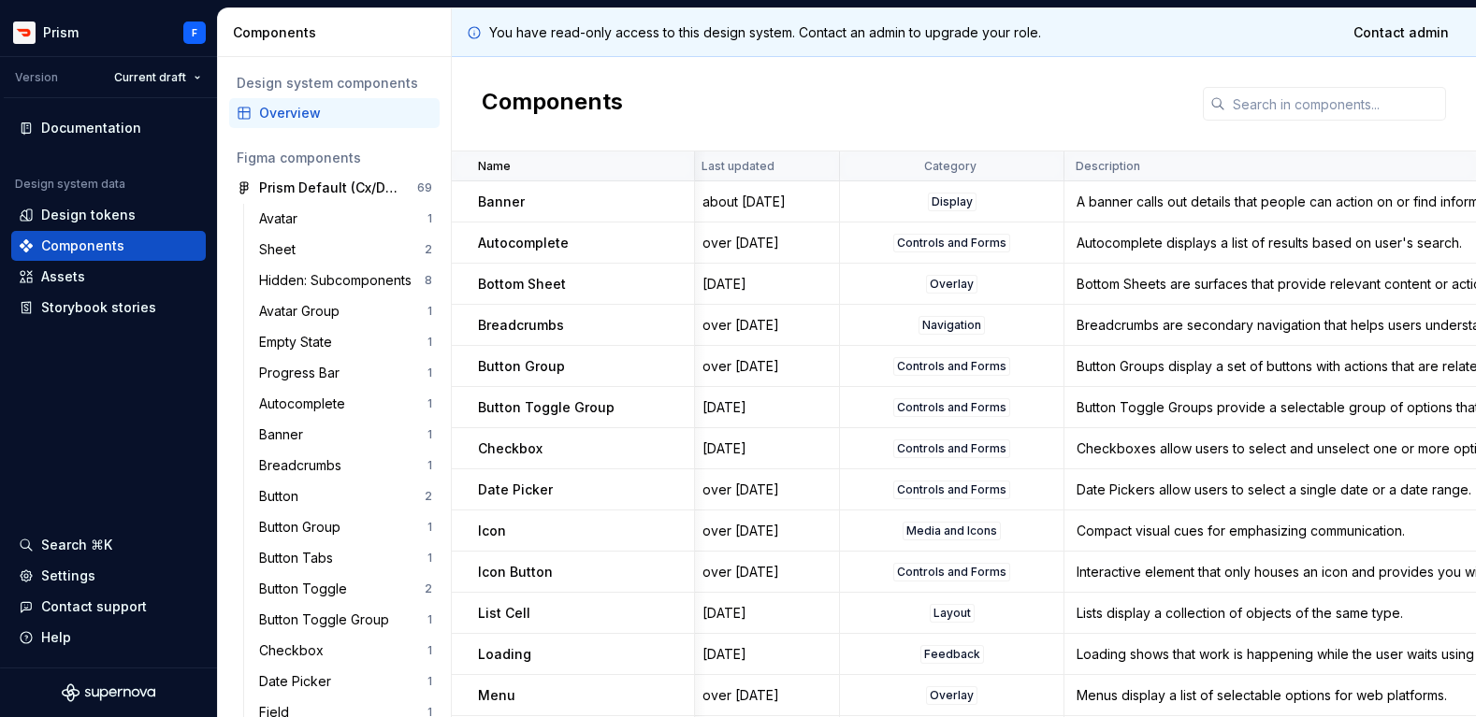
scroll to position [0, 0]
click at [523, 570] on p "Icon Button" at bounding box center [515, 572] width 75 height 19
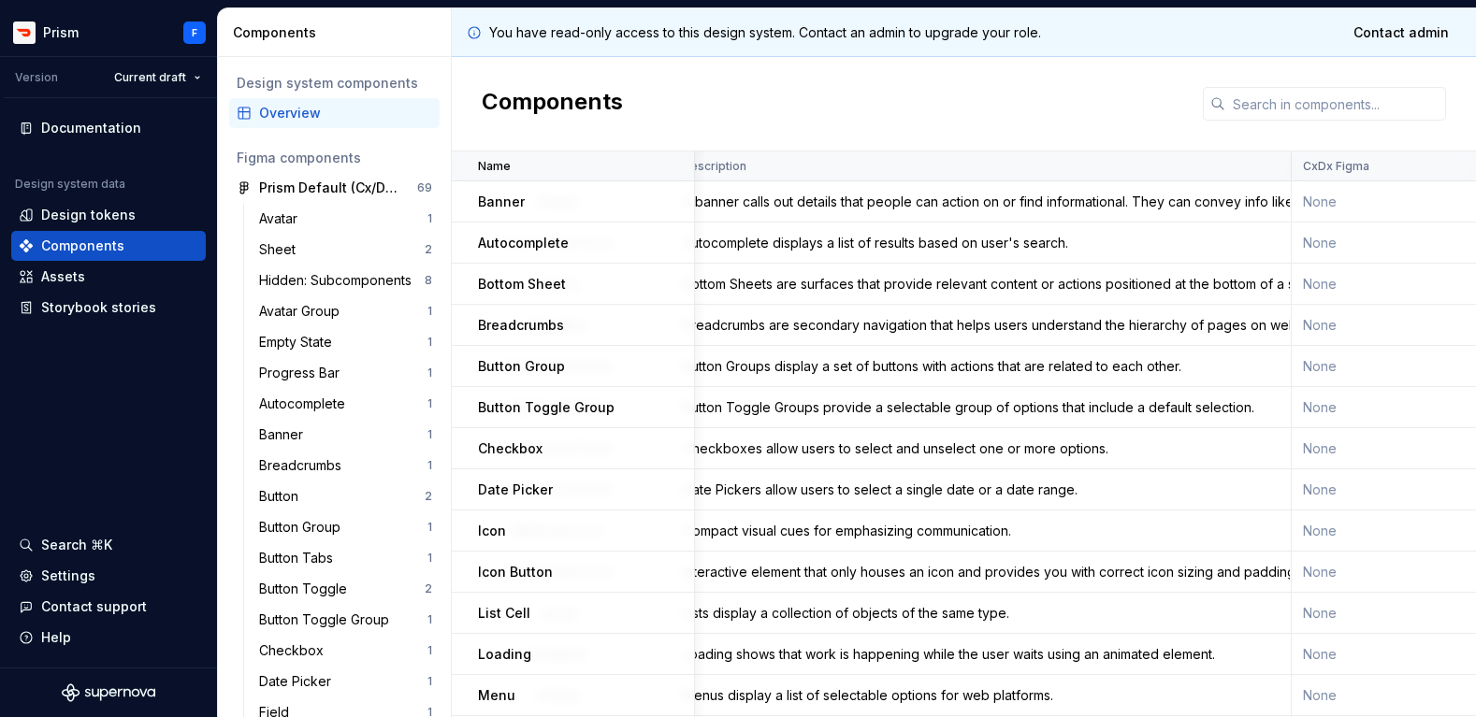
scroll to position [0, 400]
click at [1243, 565] on div "Interactive element that only houses an icon and provides you with correct icon…" at bounding box center [979, 572] width 618 height 19
click at [1325, 565] on td "None" at bounding box center [1442, 572] width 304 height 41
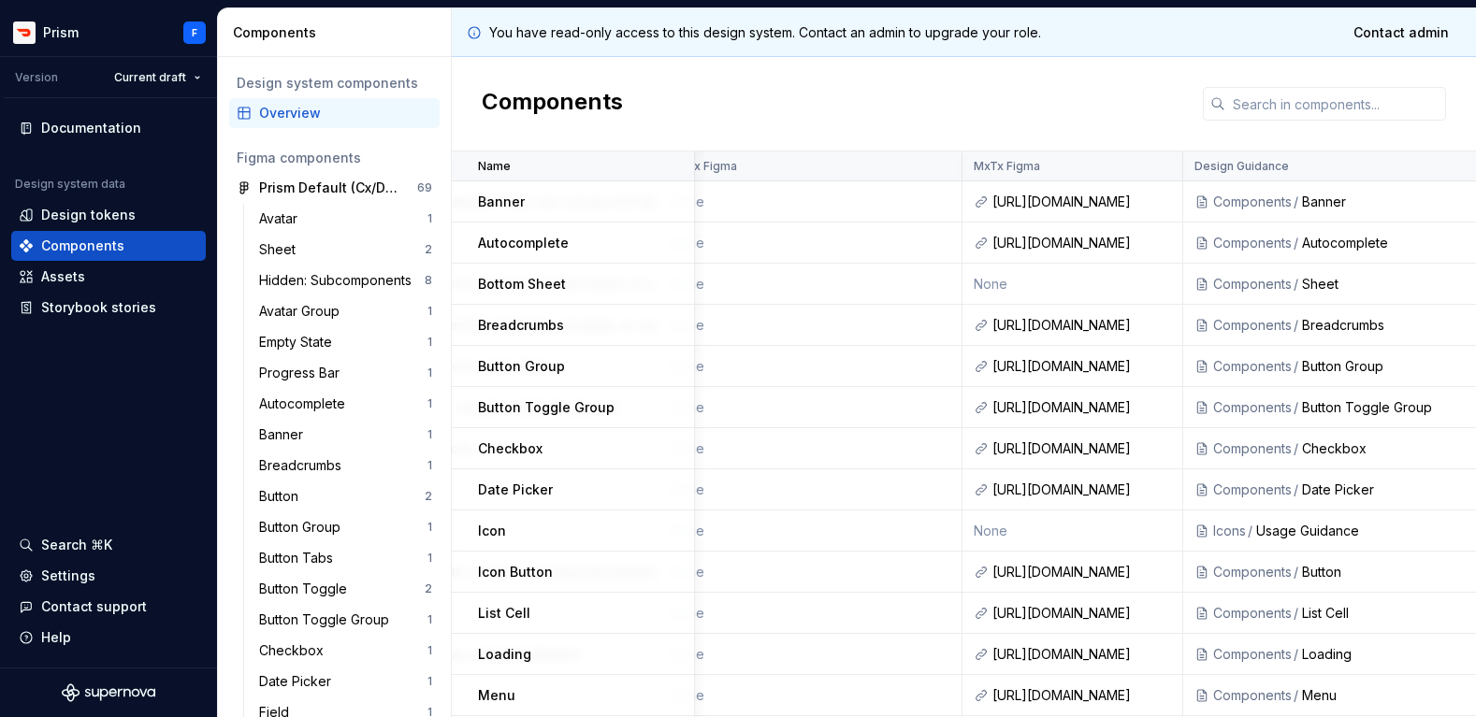
scroll to position [0, 1063]
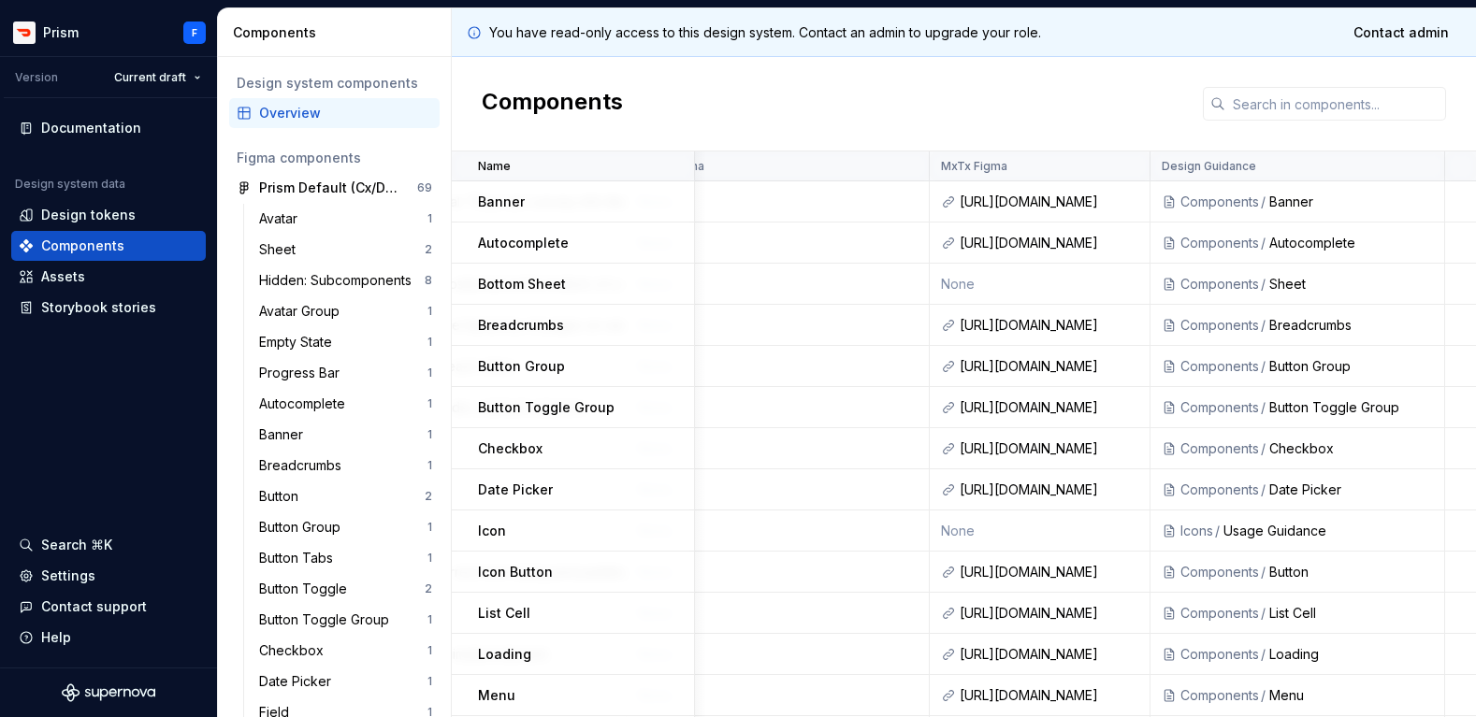
click at [1209, 570] on div "Components" at bounding box center [1219, 572] width 79 height 19
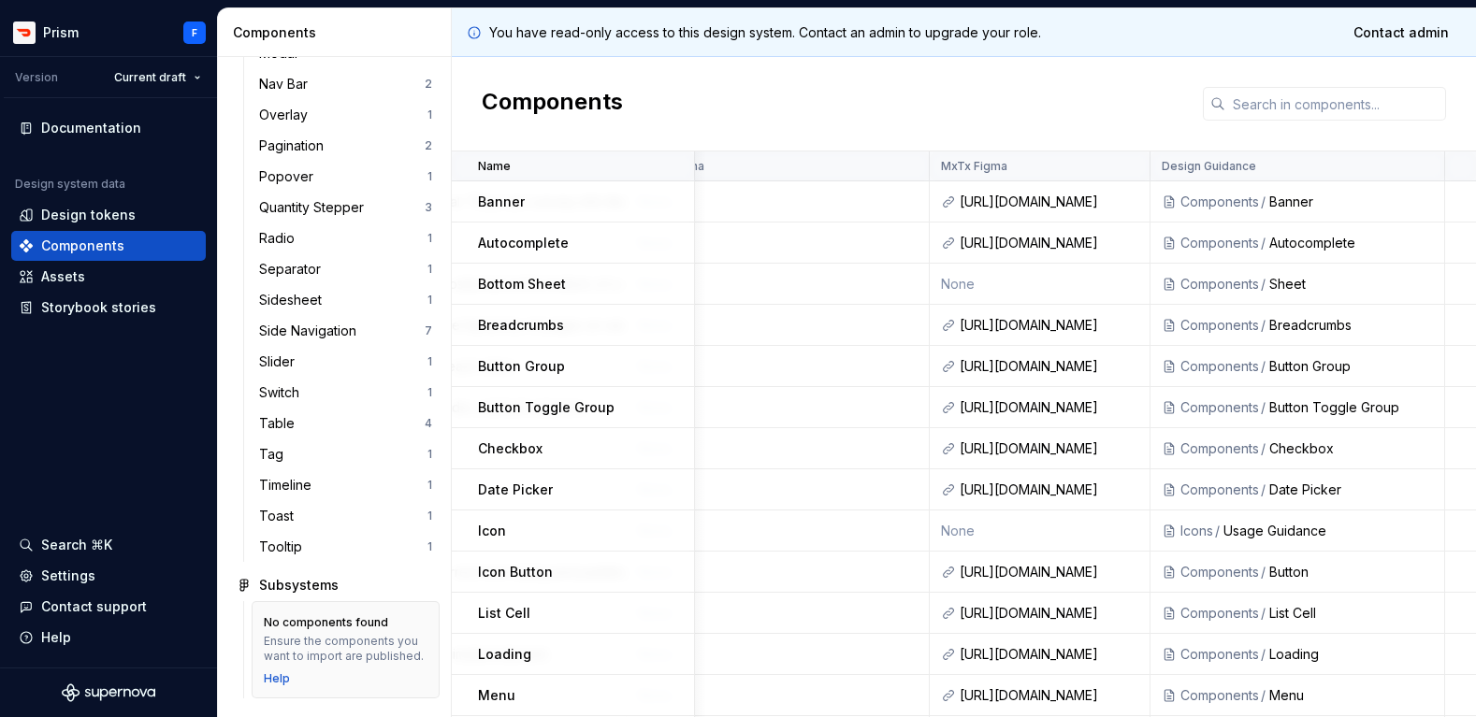
scroll to position [0, 0]
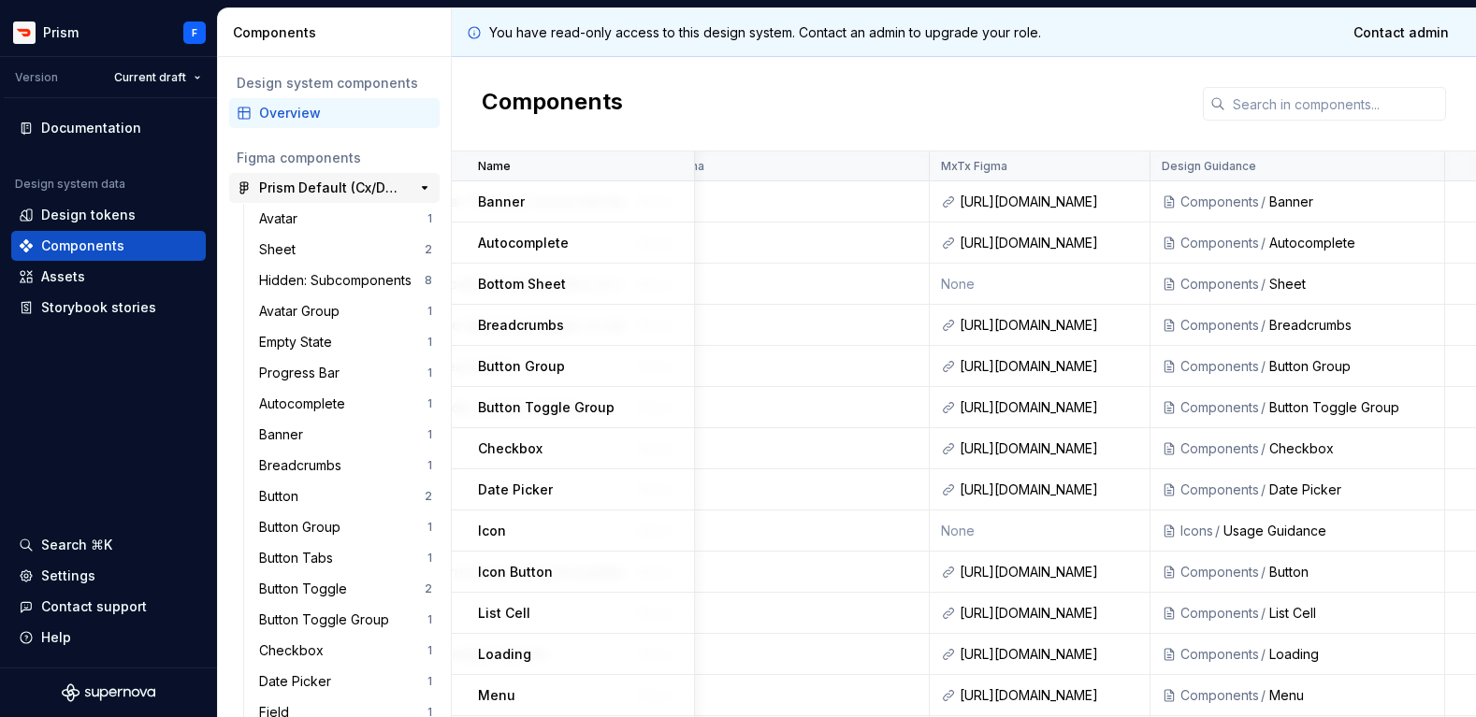
click at [312, 183] on div "Prism Default (Cx/Dx): Components (2.0)" at bounding box center [328, 188] width 139 height 19
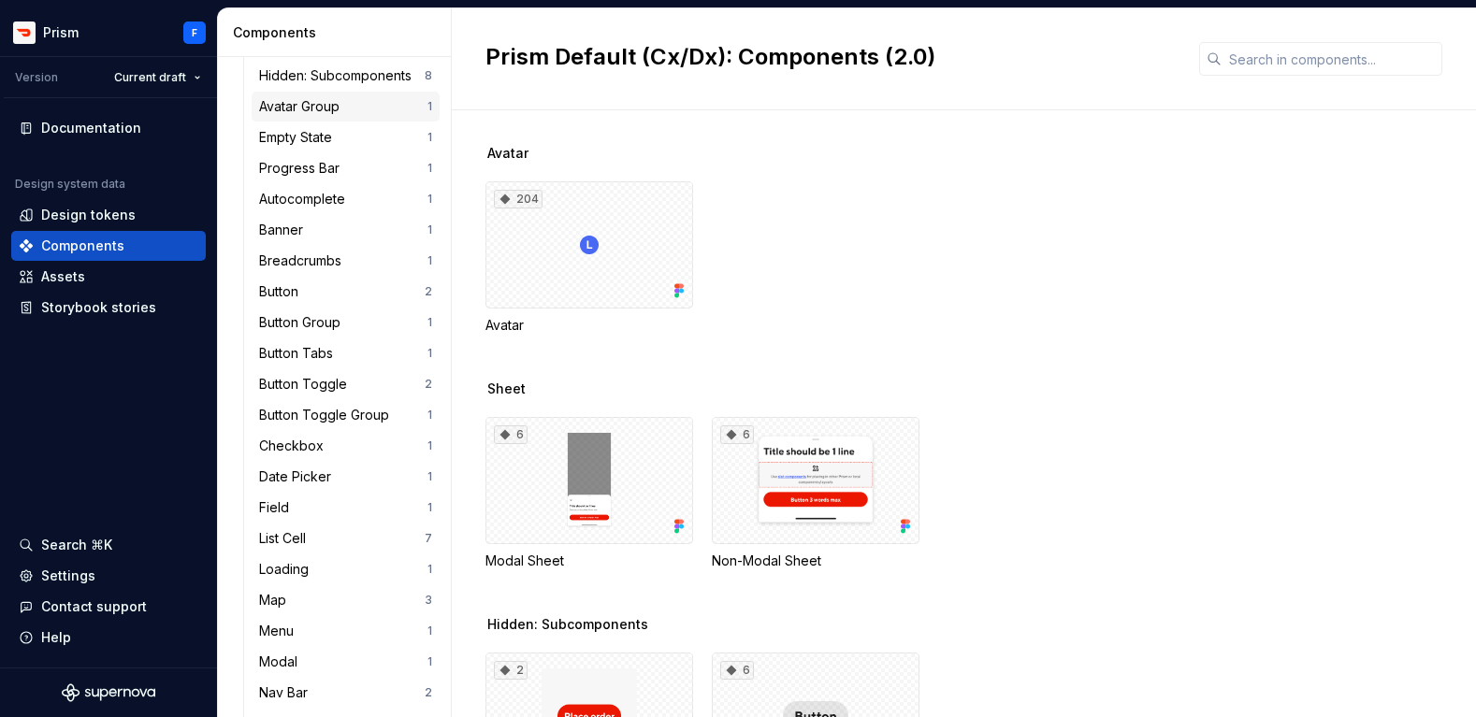
scroll to position [194, 0]
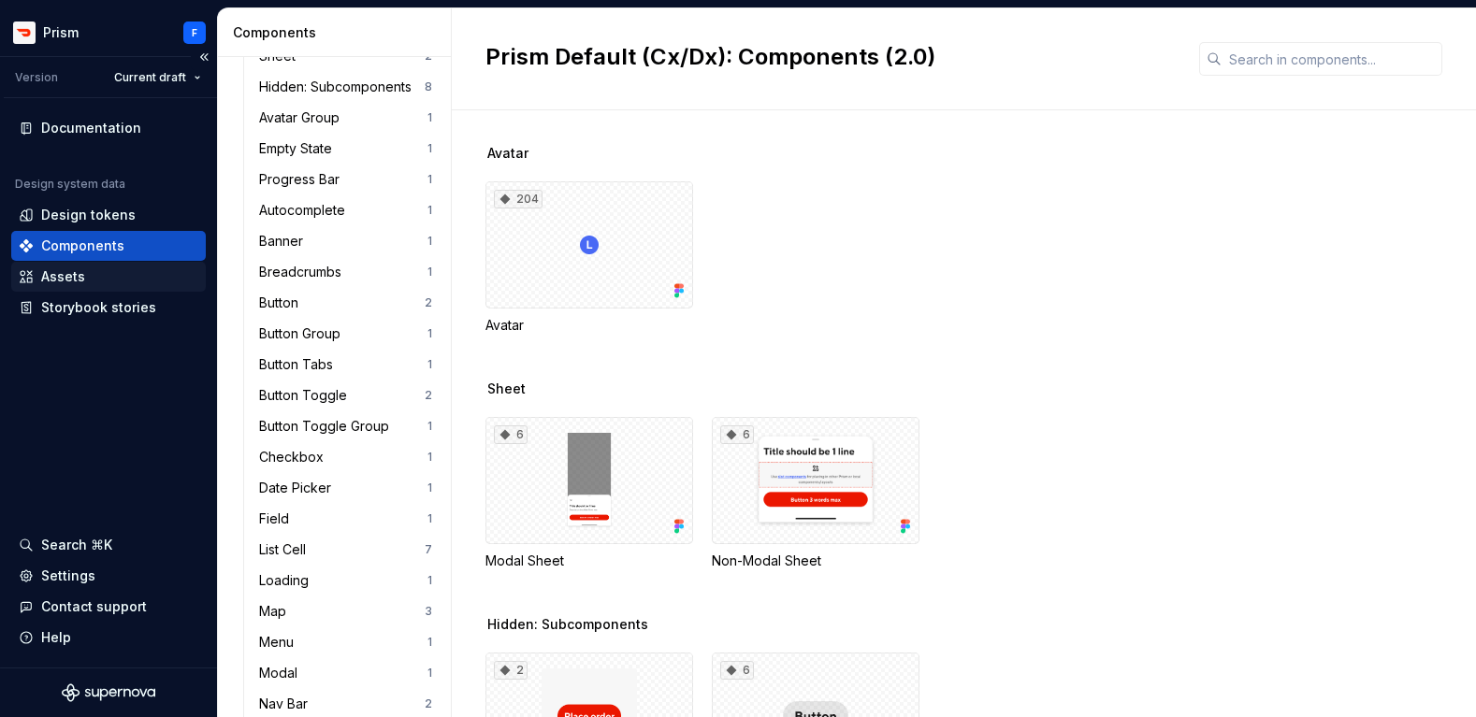
click at [98, 276] on div "Assets" at bounding box center [109, 276] width 180 height 19
